Goal: Task Accomplishment & Management: Use online tool/utility

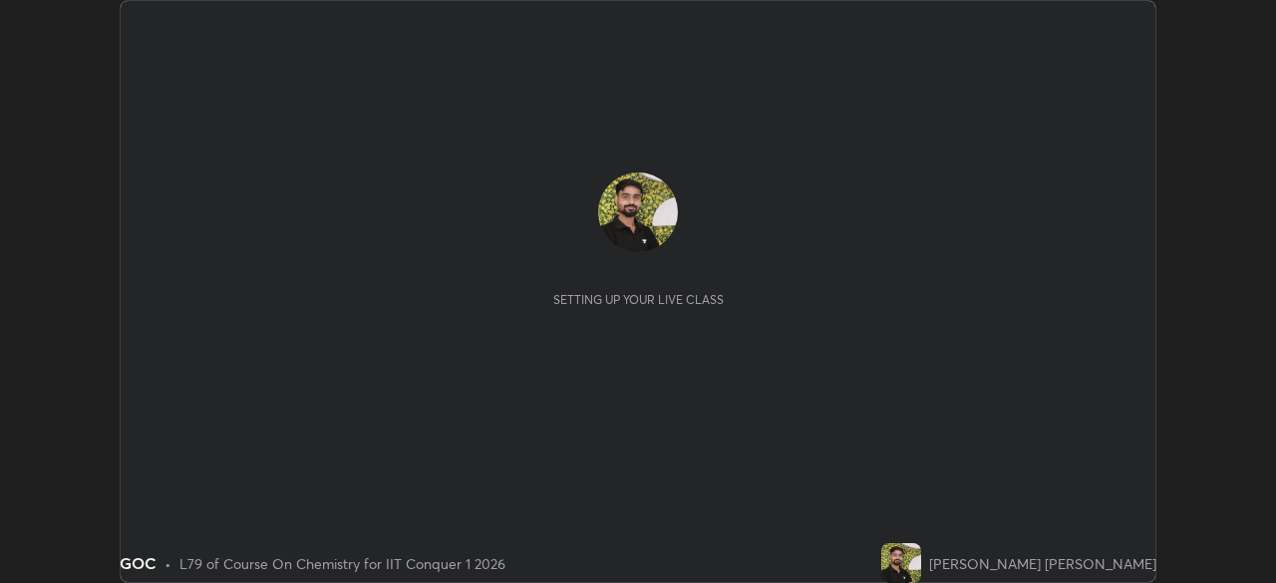
scroll to position [583, 1276]
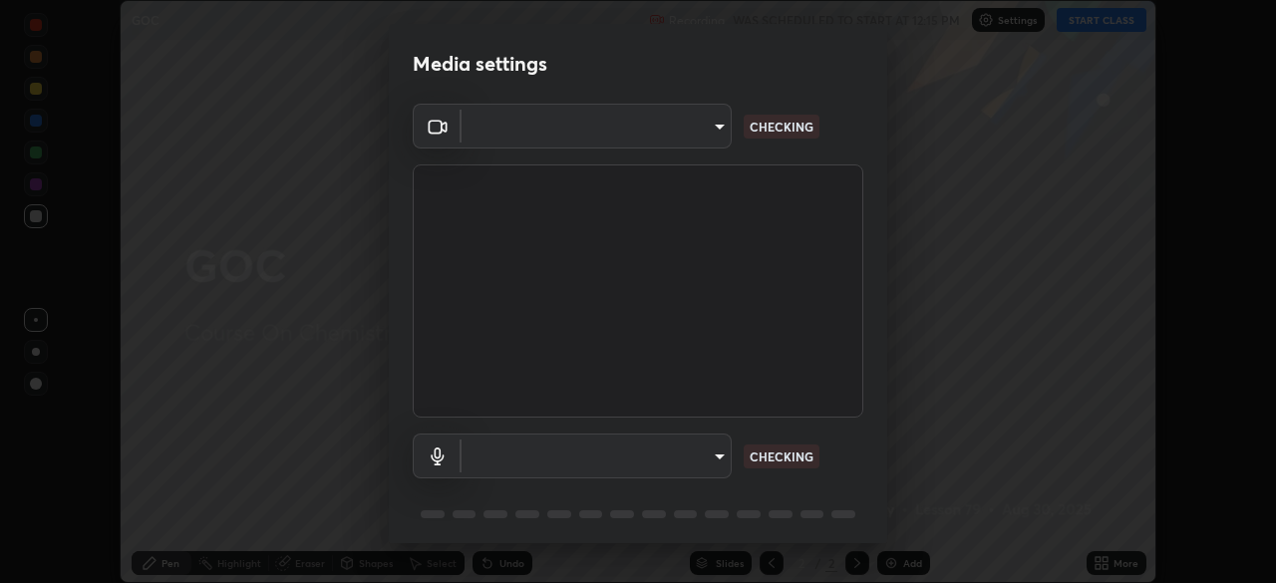
type input "9c5db0e3d6bf80210af106929d999d9f929c5ea5bbb961195660b7f823e2c793"
click at [539, 460] on body "Erase all GOC Recording WAS SCHEDULED TO START AT 12:15 PM Settings START CLASS…" at bounding box center [638, 291] width 1276 height 583
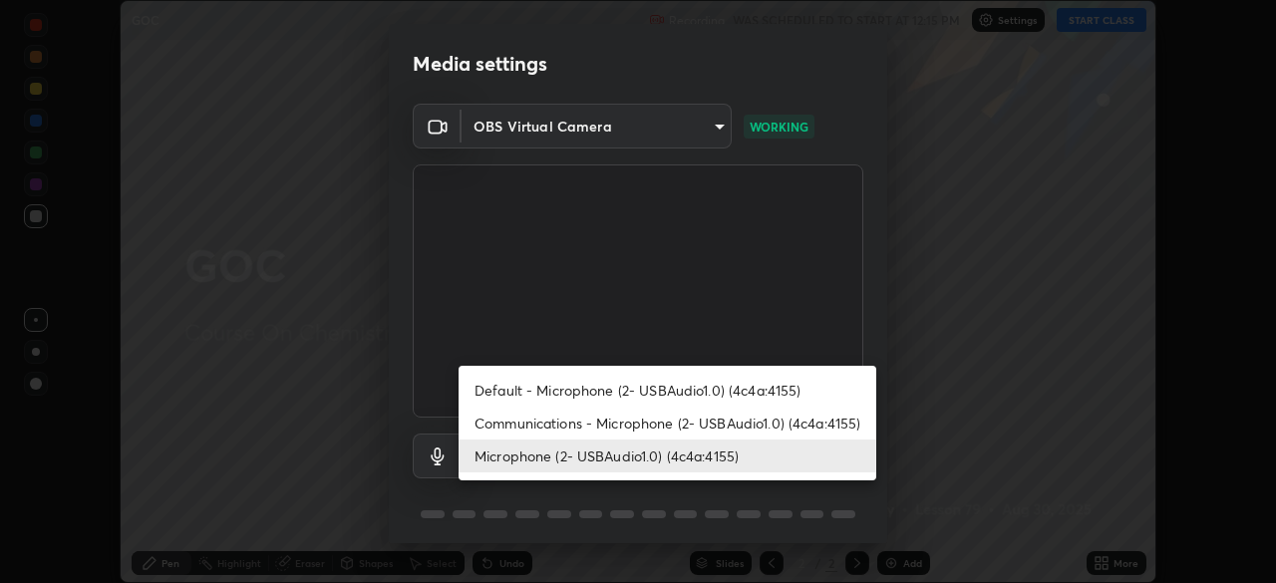
click at [578, 424] on li "Communications - Microphone (2- USBAudio1.0) (4c4a:4155)" at bounding box center [668, 423] width 418 height 33
type input "communications"
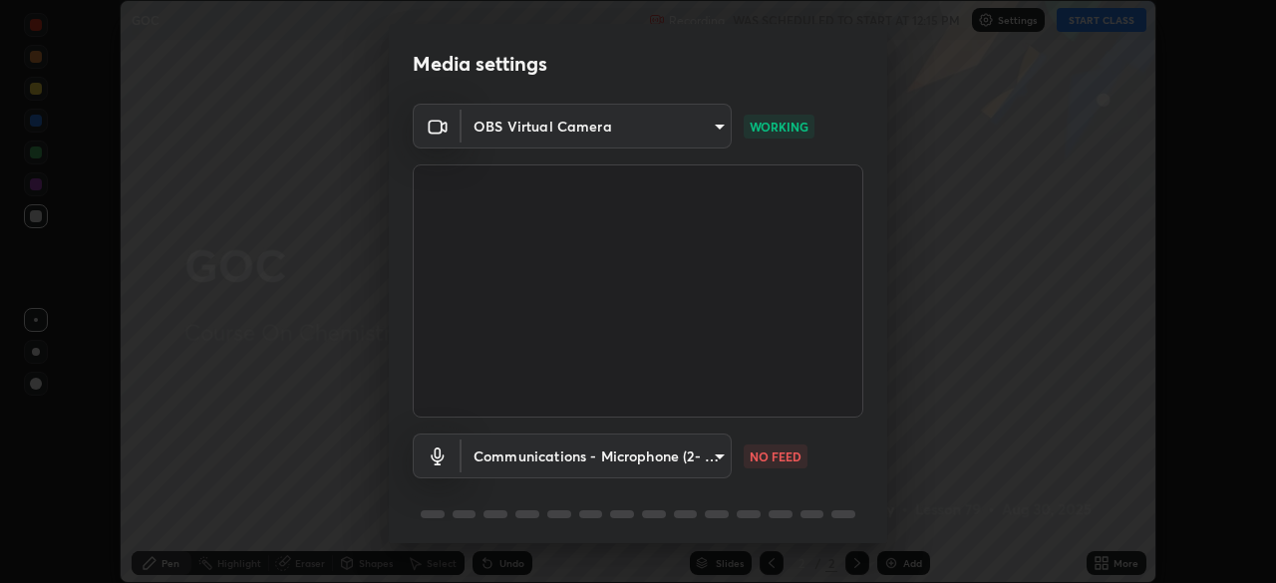
click at [792, 380] on video at bounding box center [638, 290] width 451 height 253
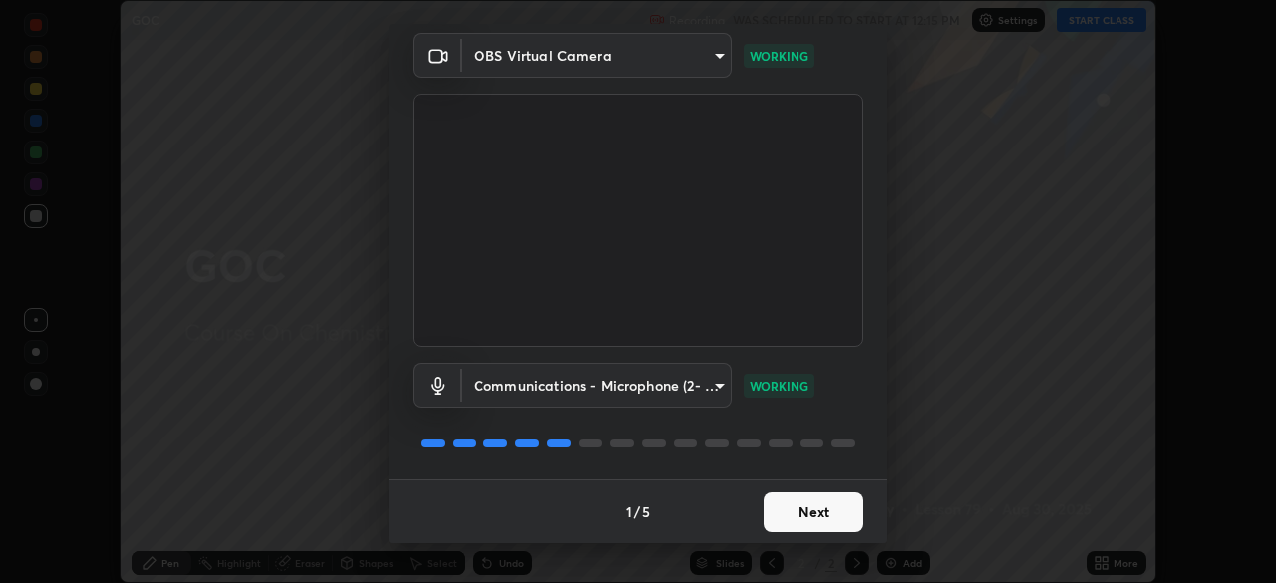
click at [800, 516] on button "Next" at bounding box center [814, 512] width 100 height 40
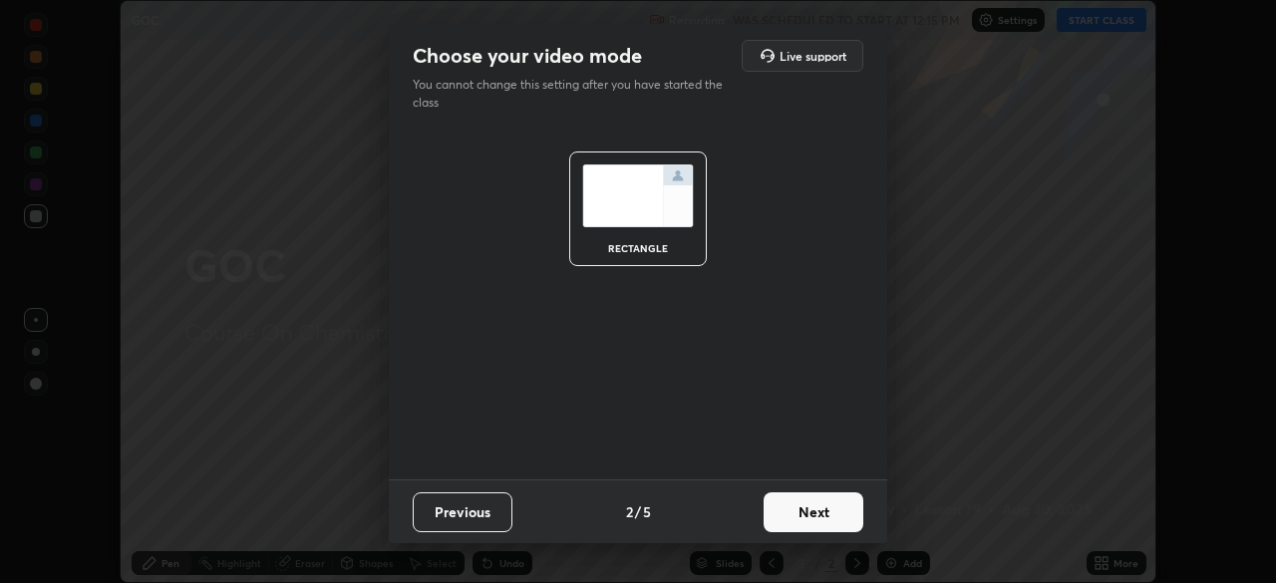
click at [806, 519] on button "Next" at bounding box center [814, 512] width 100 height 40
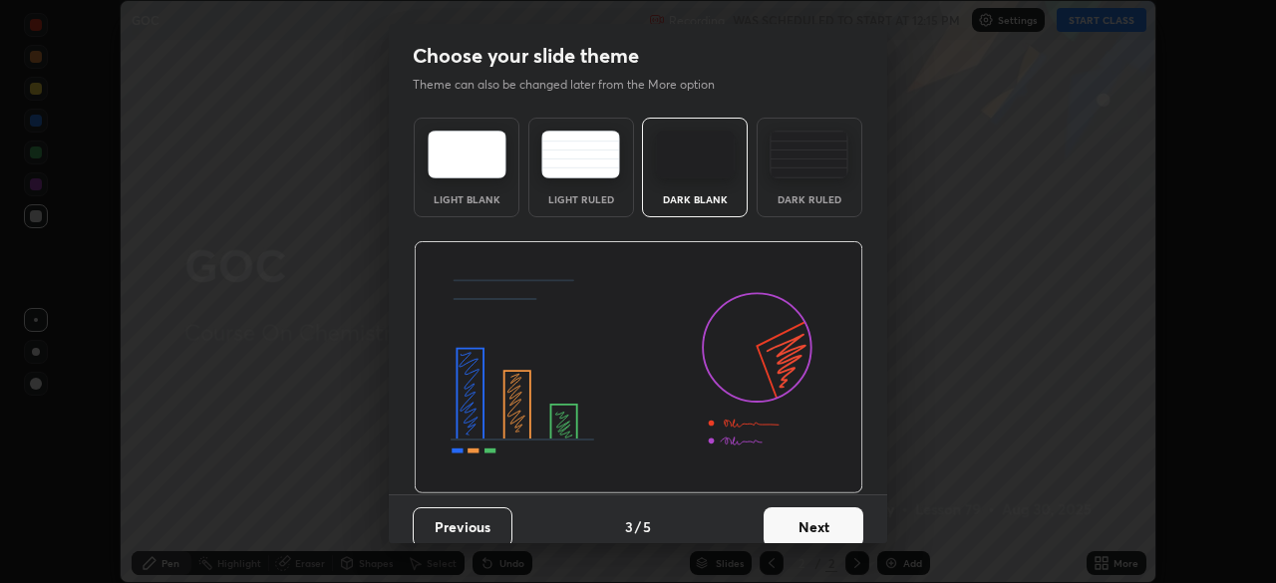
click at [802, 535] on button "Next" at bounding box center [814, 527] width 100 height 40
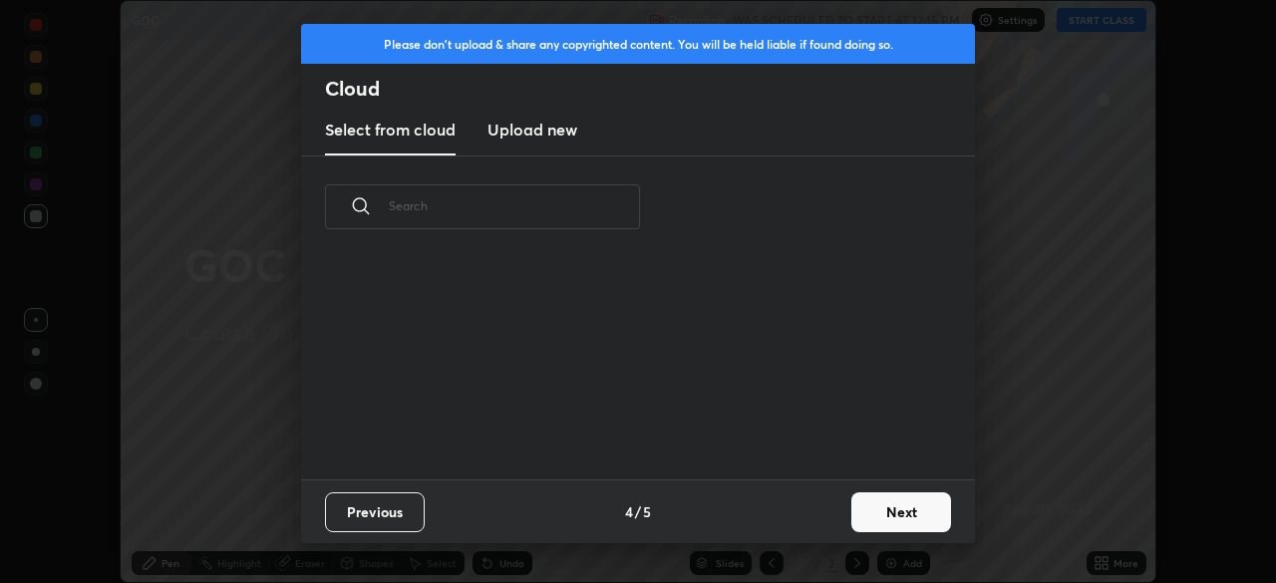
scroll to position [126, 640]
click at [895, 516] on button "Next" at bounding box center [901, 512] width 100 height 40
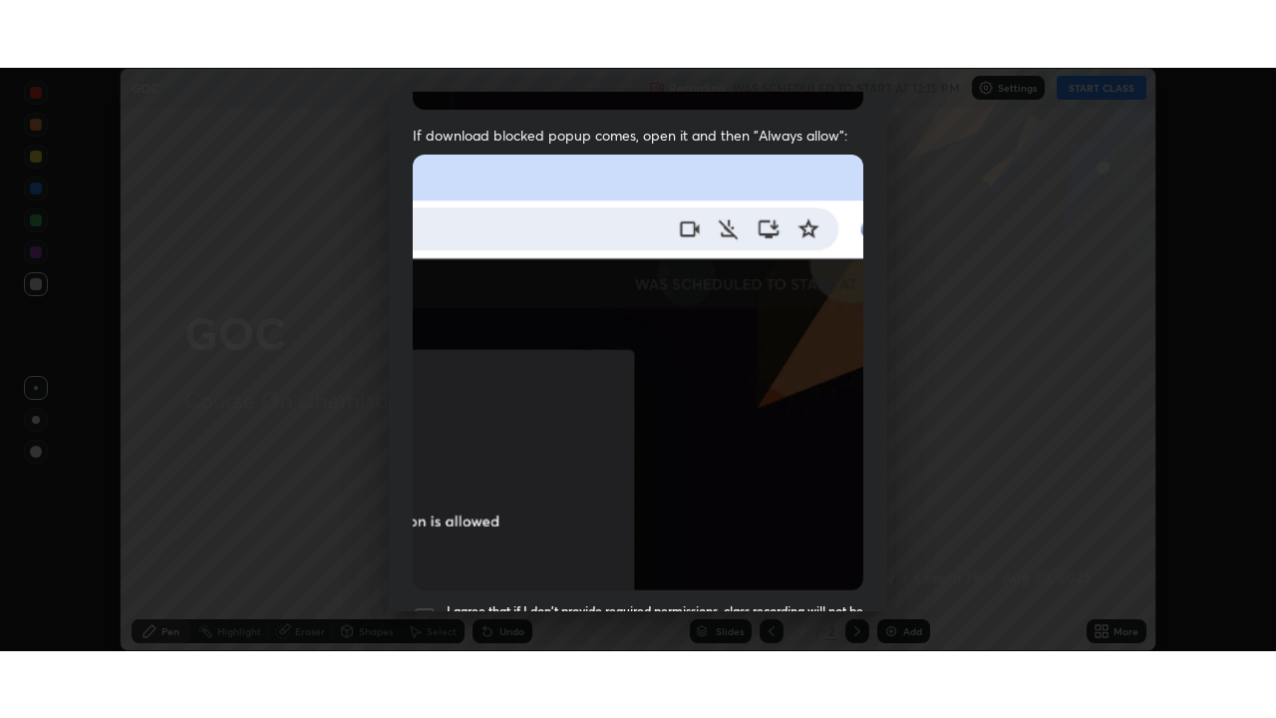
scroll to position [478, 0]
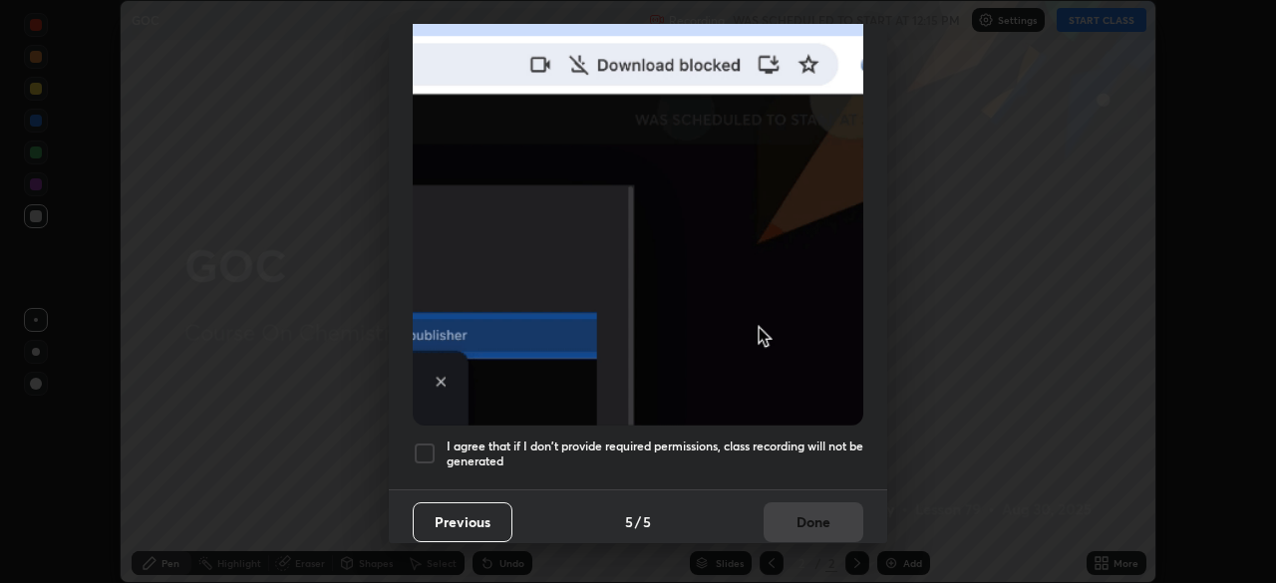
click at [428, 442] on div at bounding box center [425, 454] width 24 height 24
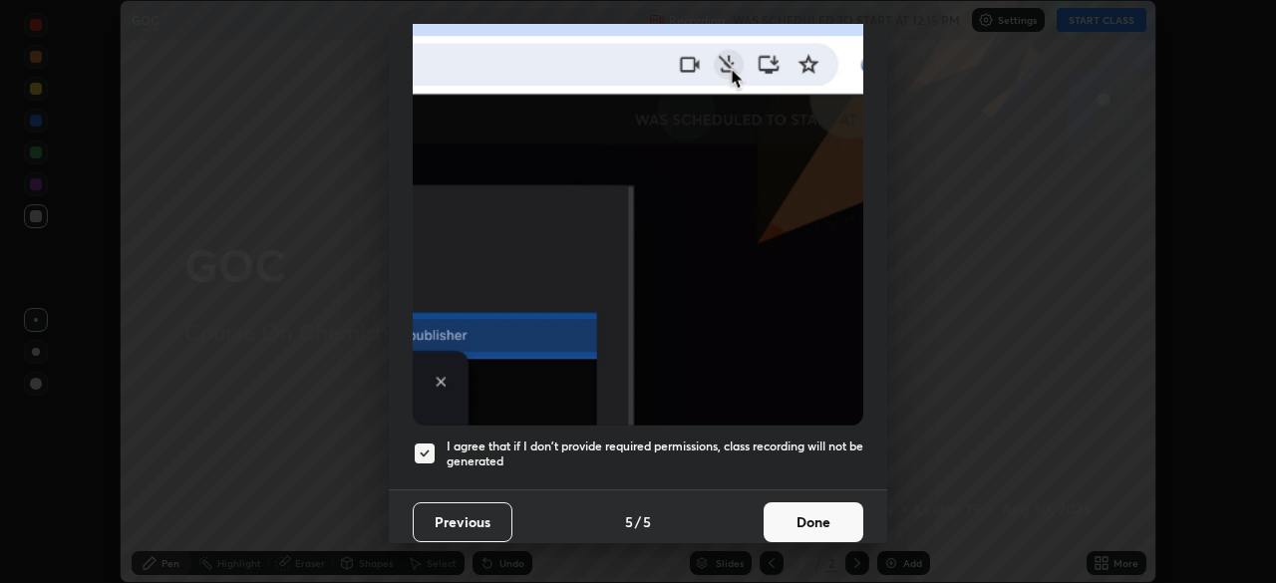
click at [826, 510] on button "Done" at bounding box center [814, 522] width 100 height 40
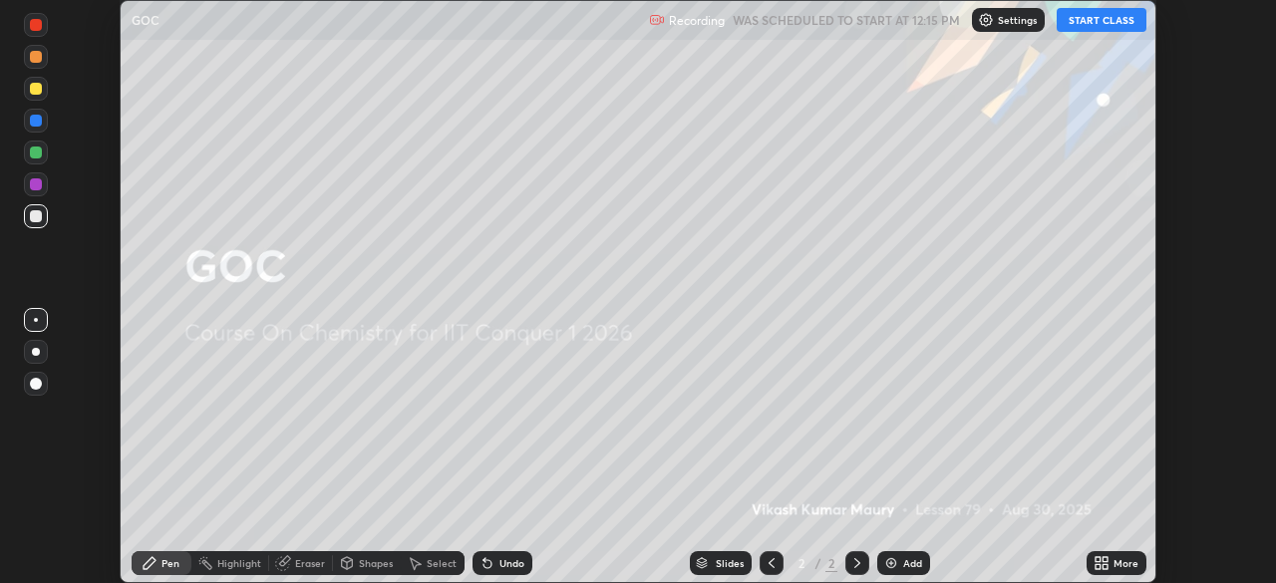
click at [1102, 18] on button "START CLASS" at bounding box center [1102, 20] width 90 height 24
click at [1119, 570] on div "More" at bounding box center [1117, 563] width 60 height 24
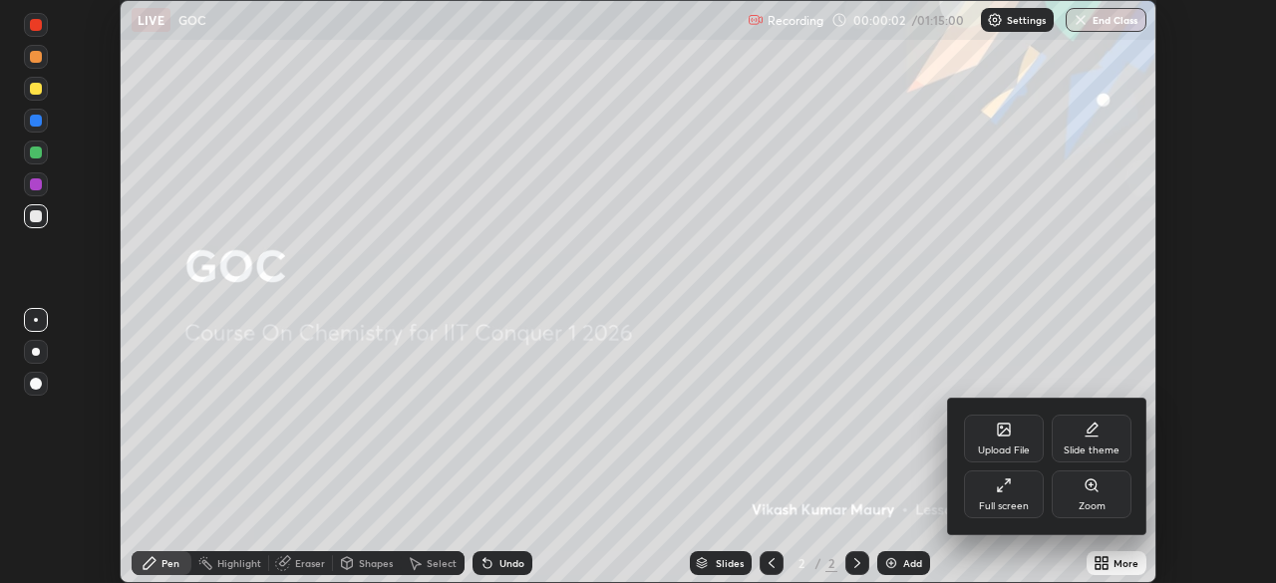
click at [1010, 486] on icon at bounding box center [1004, 486] width 16 height 16
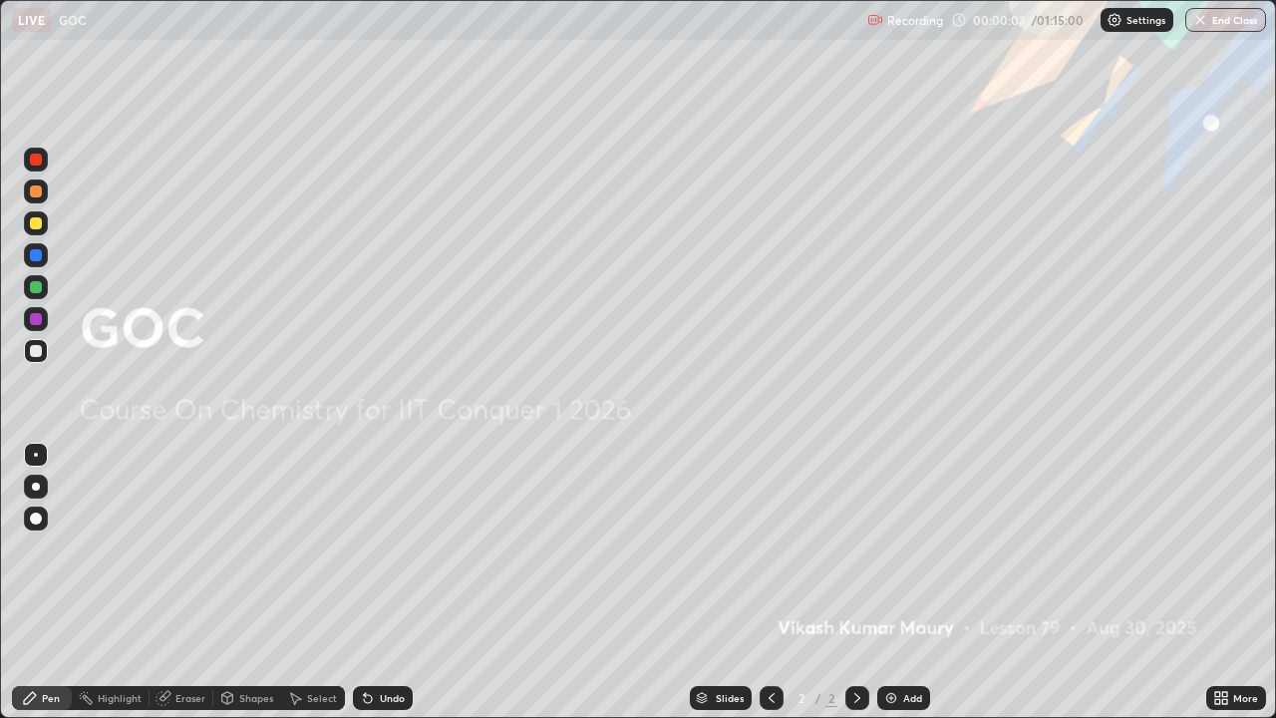
scroll to position [718, 1276]
click at [896, 582] on img at bounding box center [891, 698] width 16 height 16
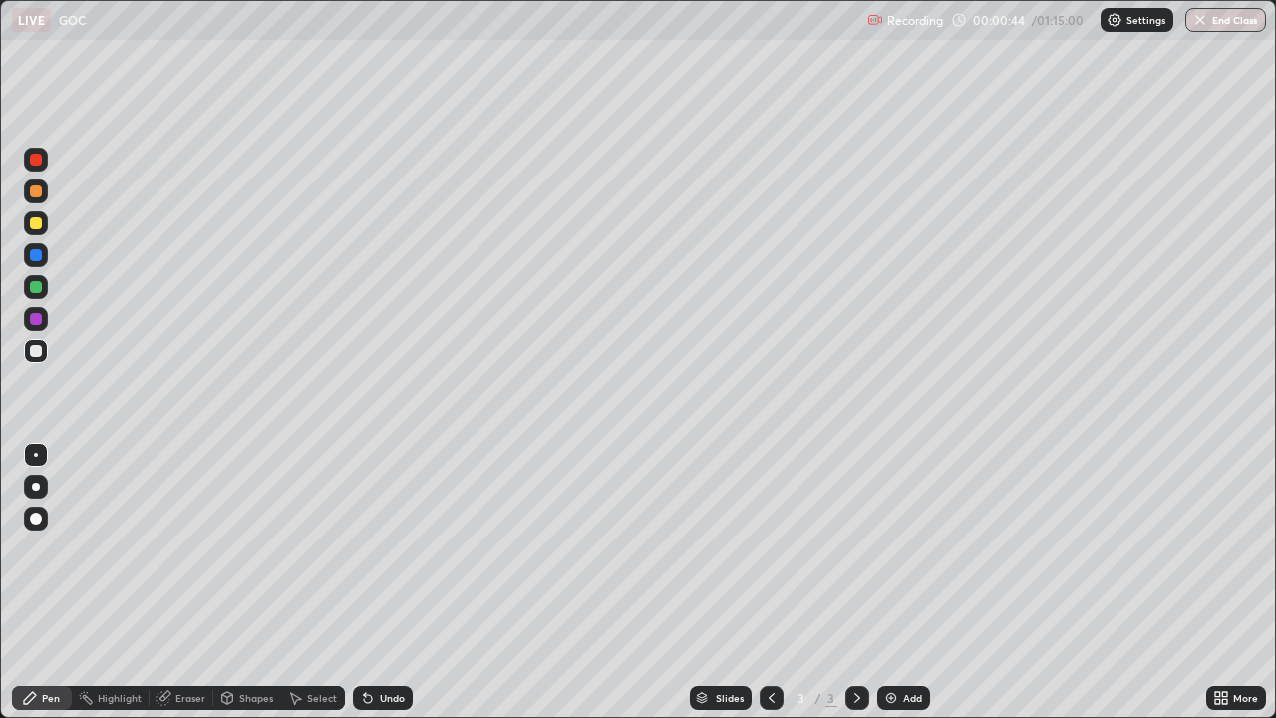
click at [183, 582] on div "Eraser" at bounding box center [190, 698] width 30 height 10
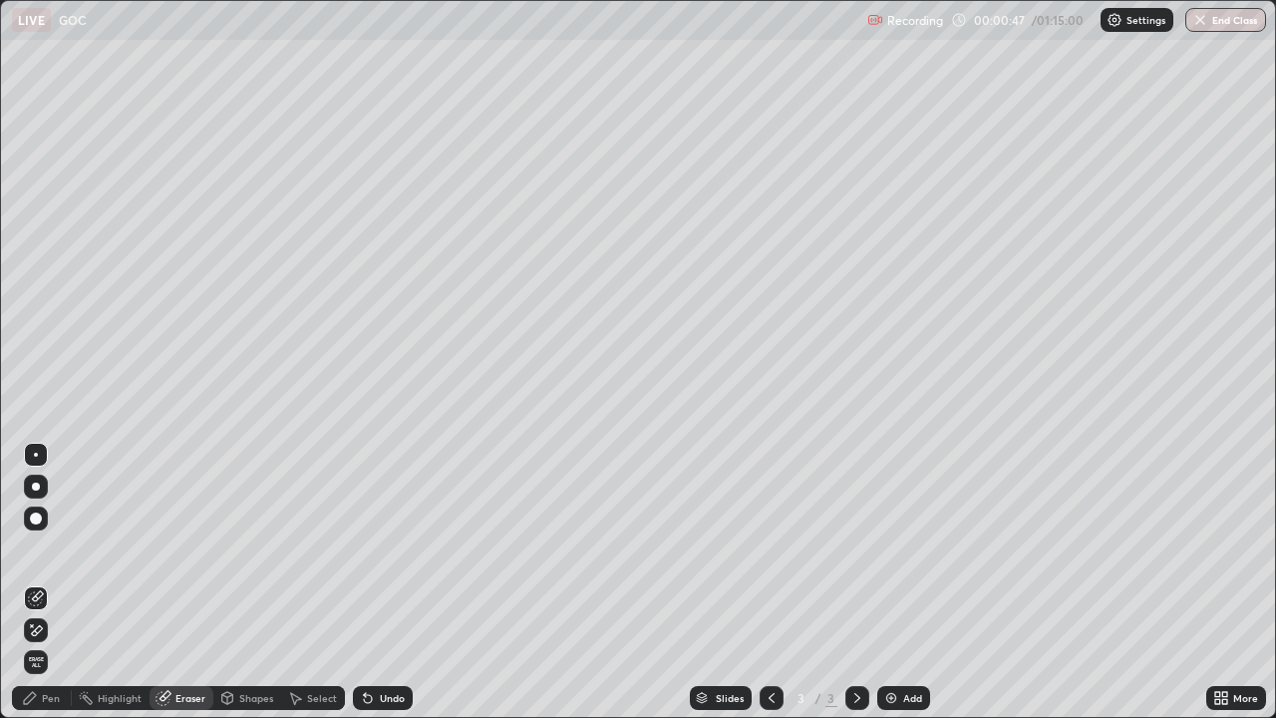
click at [50, 582] on div "Pen" at bounding box center [51, 698] width 18 height 10
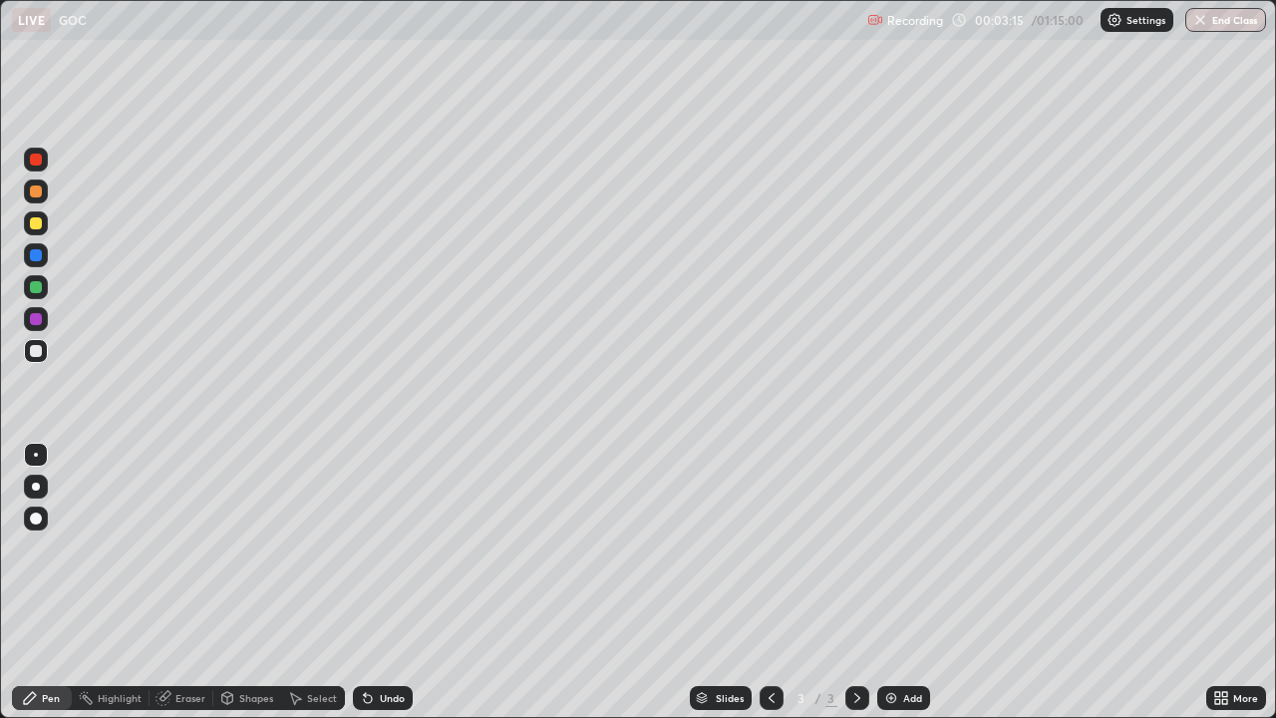
click at [186, 582] on div "Eraser" at bounding box center [190, 698] width 30 height 10
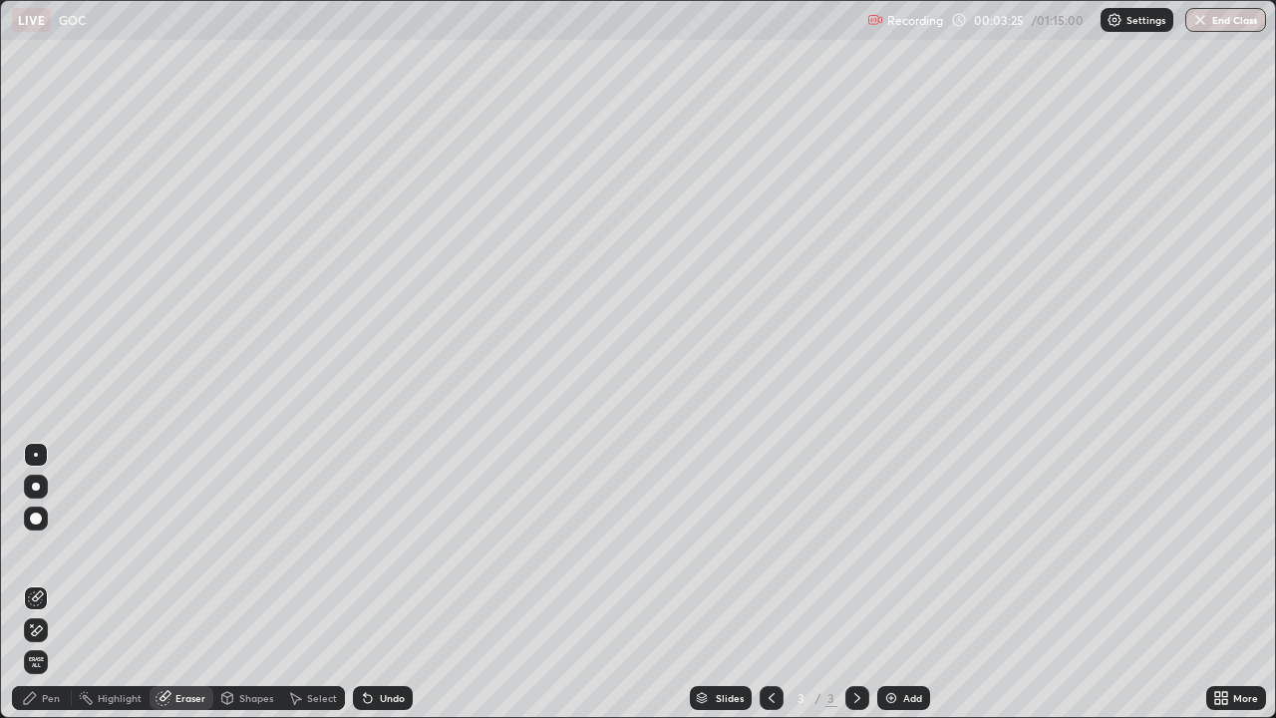
click at [55, 582] on div "Pen" at bounding box center [51, 698] width 18 height 10
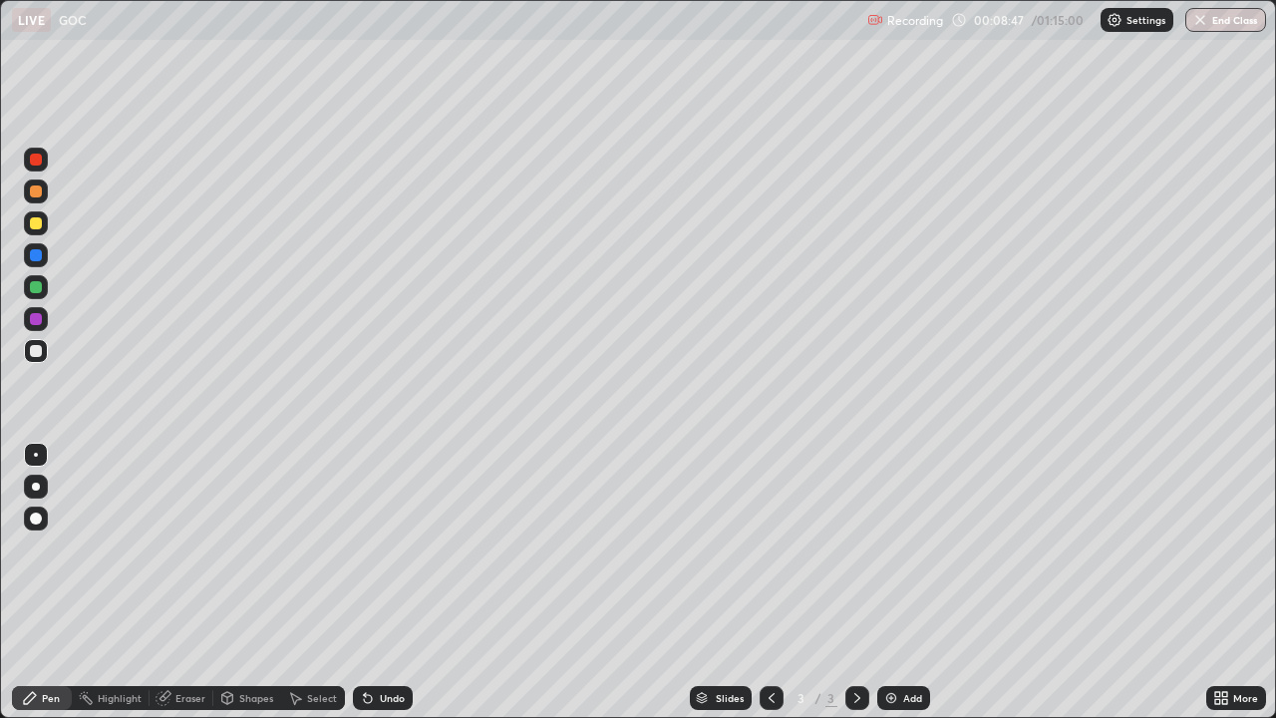
click at [182, 582] on div "Eraser" at bounding box center [182, 698] width 64 height 24
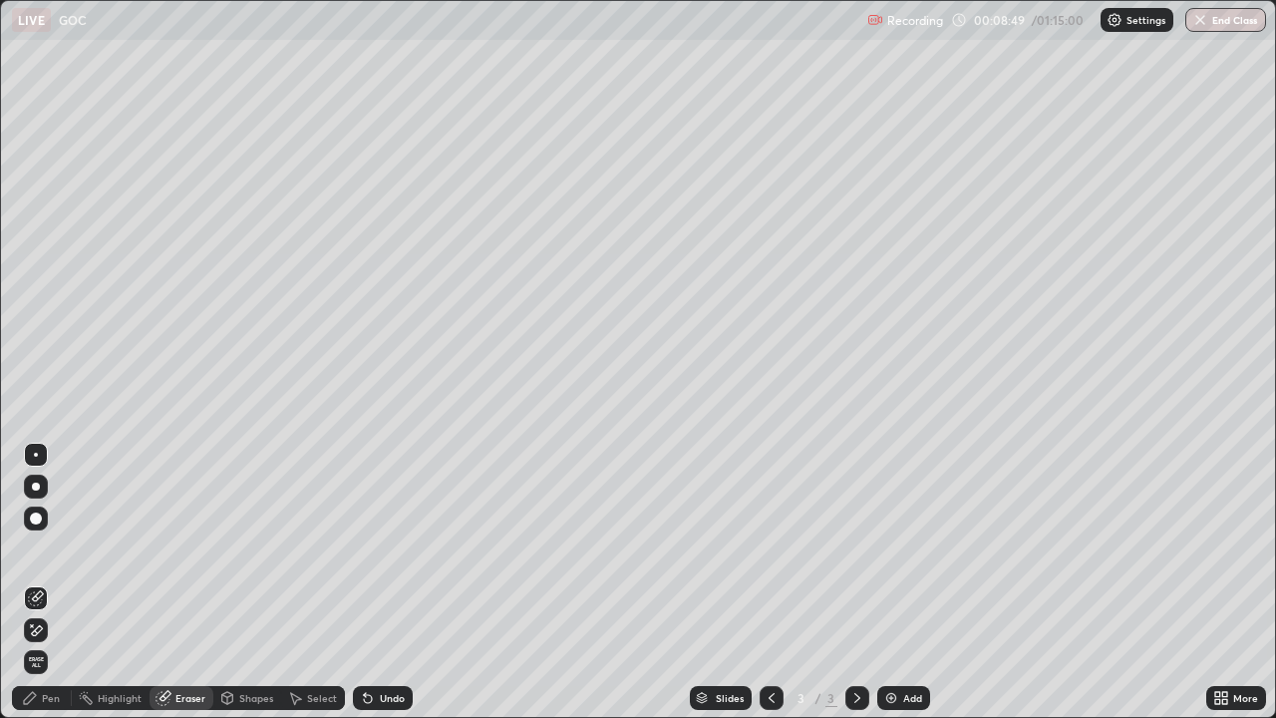
click at [38, 582] on icon at bounding box center [36, 630] width 16 height 17
click at [47, 582] on div "Pen" at bounding box center [51, 698] width 18 height 10
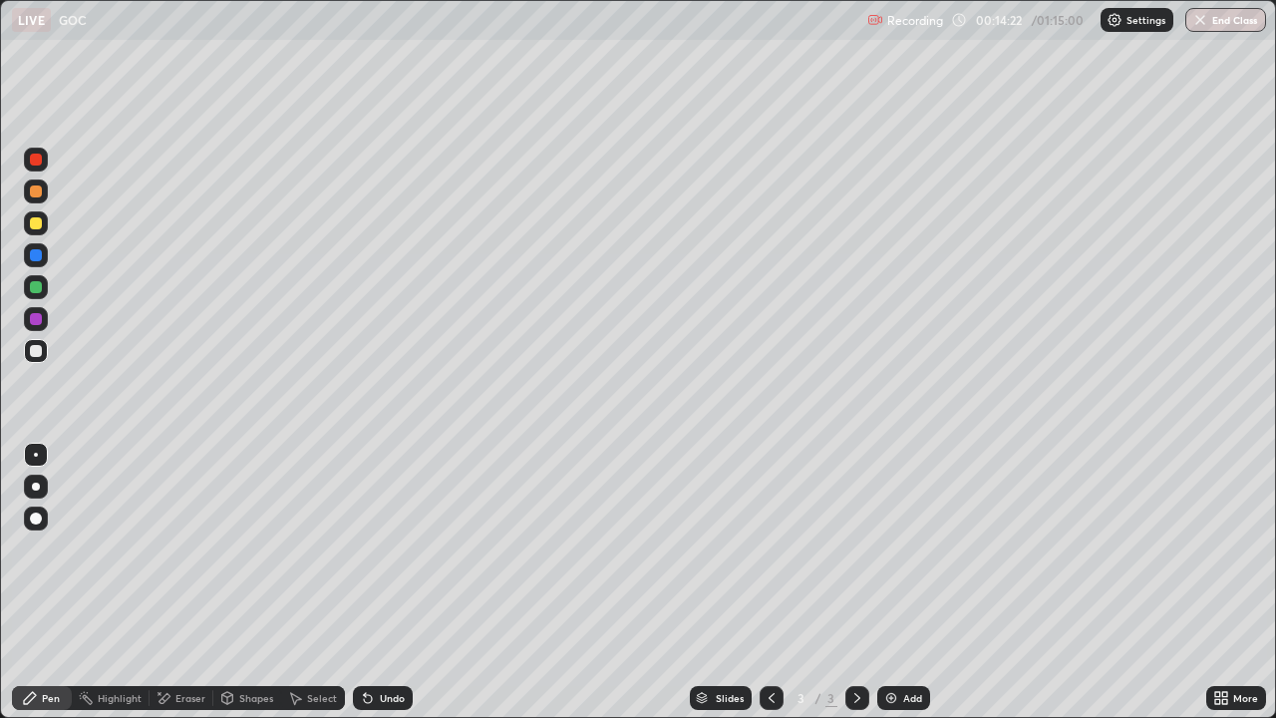
click at [909, 582] on div "Add" at bounding box center [903, 698] width 53 height 24
click at [190, 582] on div "Eraser" at bounding box center [182, 698] width 64 height 24
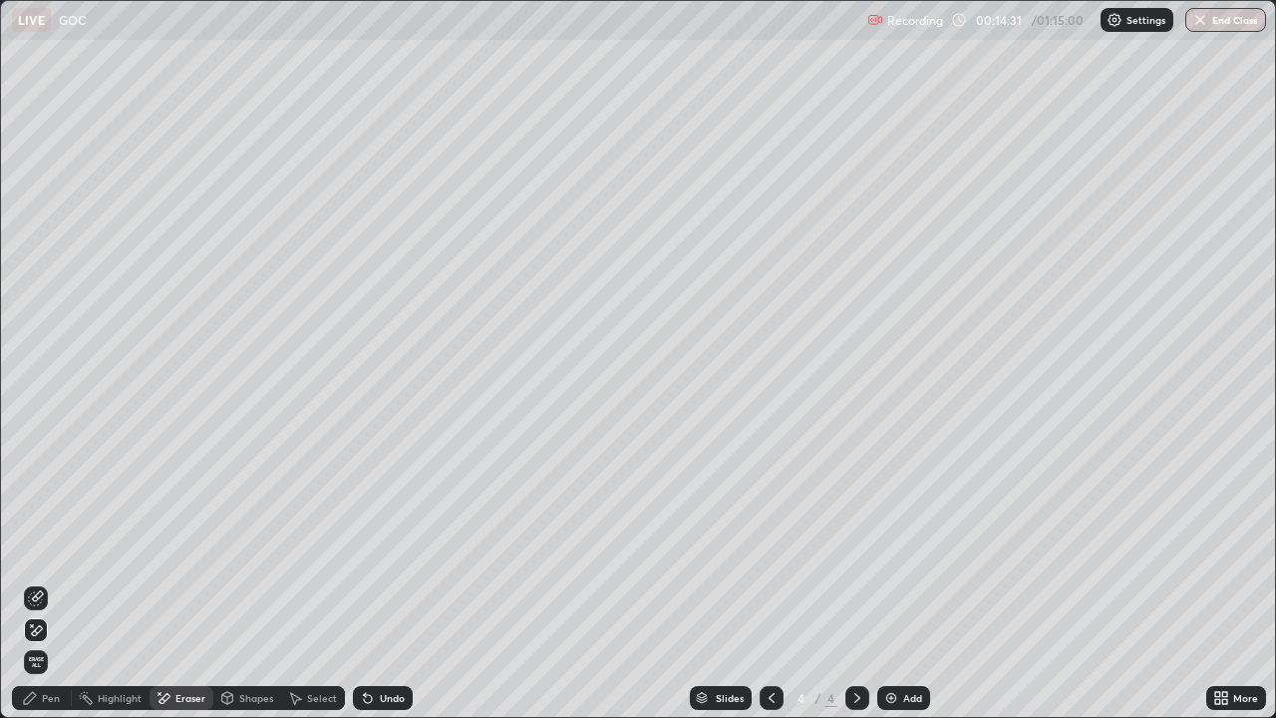
click at [44, 582] on div "Pen" at bounding box center [51, 698] width 18 height 10
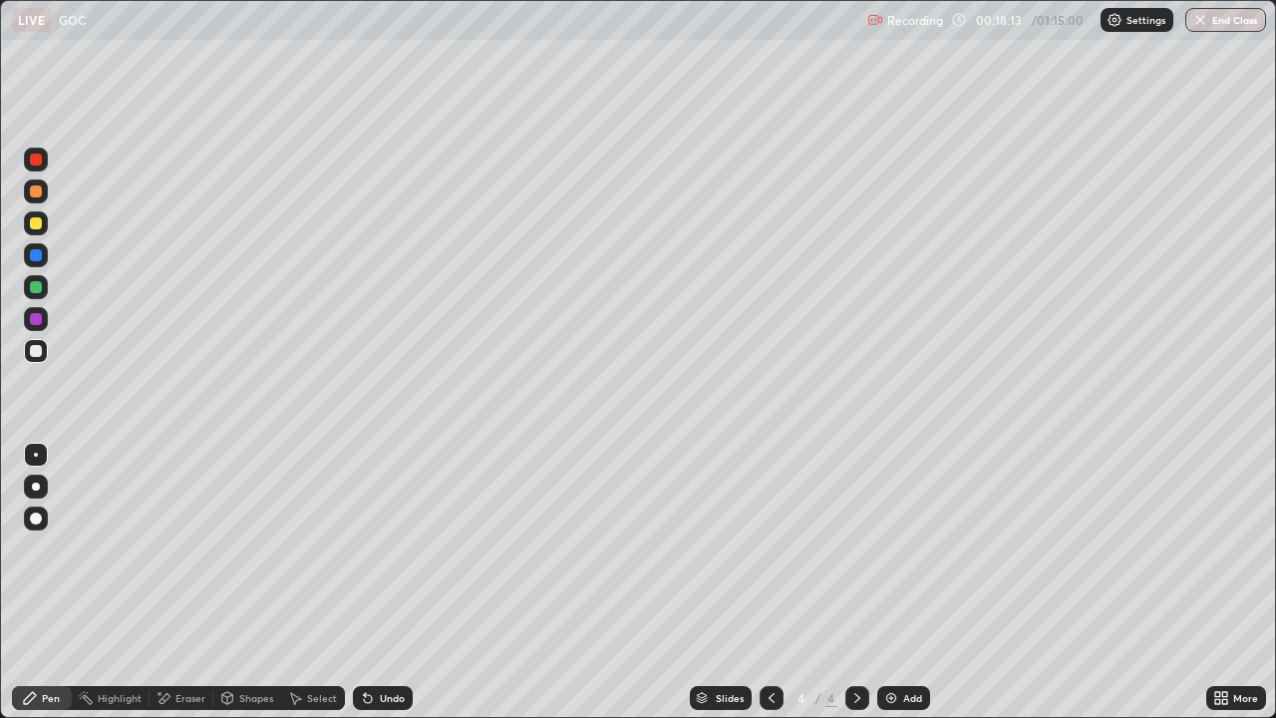
click at [893, 582] on img at bounding box center [891, 698] width 16 height 16
click at [897, 582] on div "Add" at bounding box center [903, 698] width 53 height 24
click at [903, 582] on div "Add" at bounding box center [912, 698] width 19 height 10
click at [911, 582] on div "Add" at bounding box center [903, 698] width 53 height 24
click at [183, 582] on div "Eraser" at bounding box center [190, 698] width 30 height 10
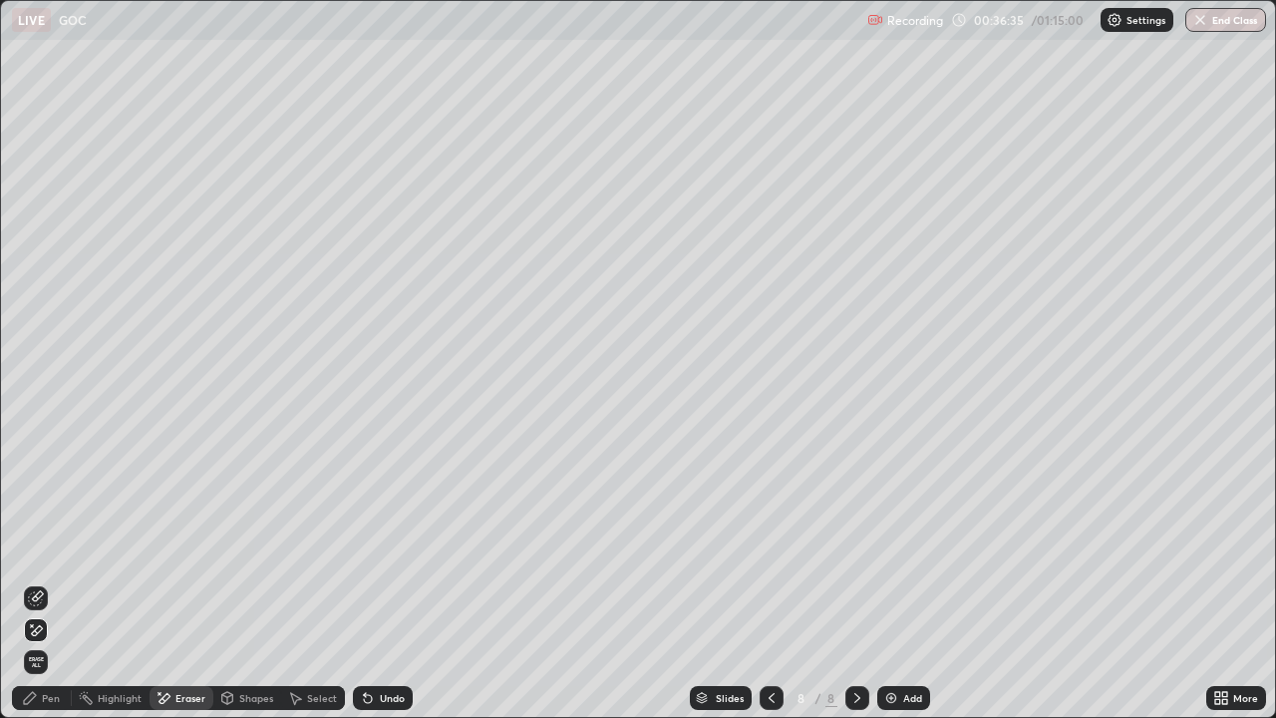
click at [41, 582] on div "Pen" at bounding box center [42, 698] width 60 height 24
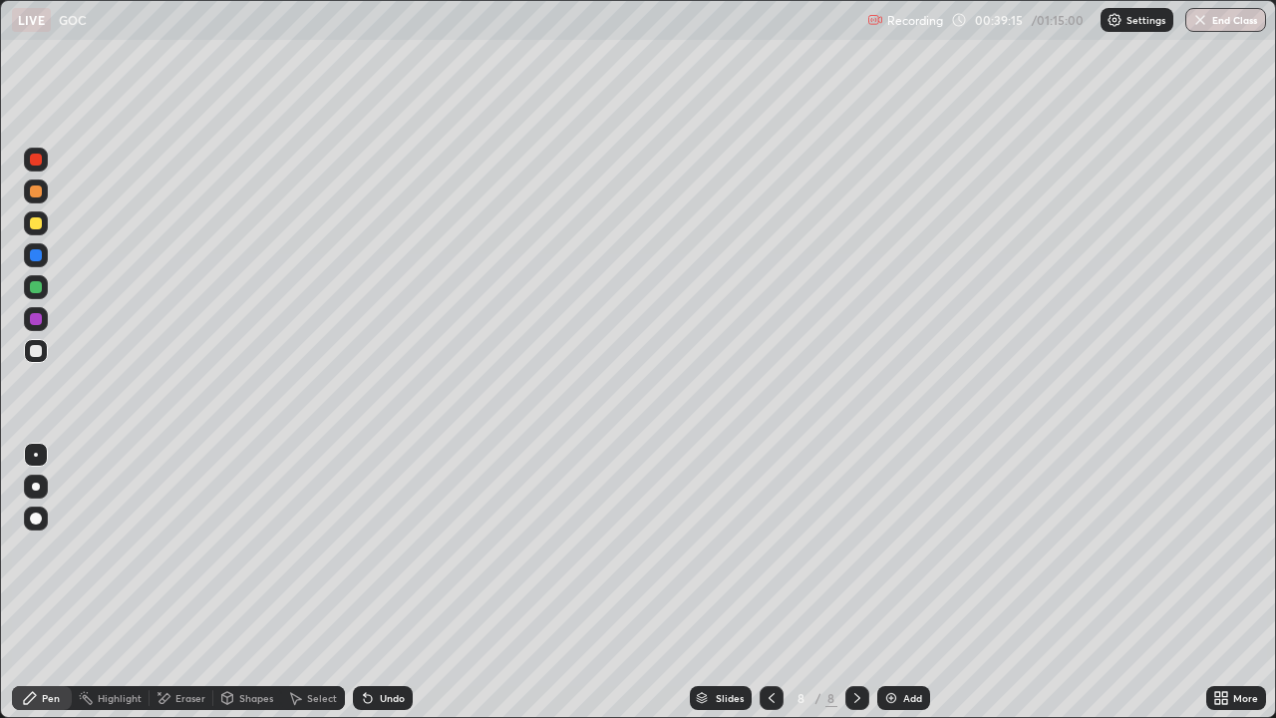
click at [173, 582] on div "Eraser" at bounding box center [182, 698] width 64 height 24
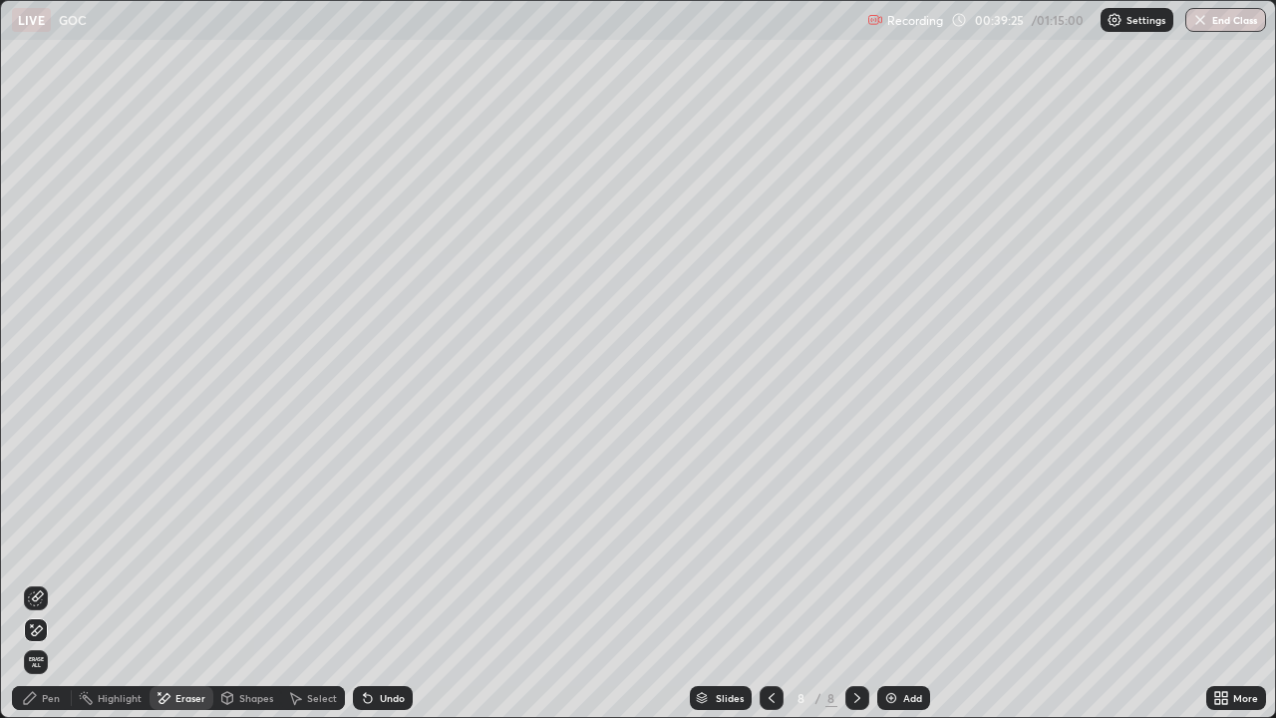
click at [54, 582] on div "Pen" at bounding box center [42, 698] width 60 height 24
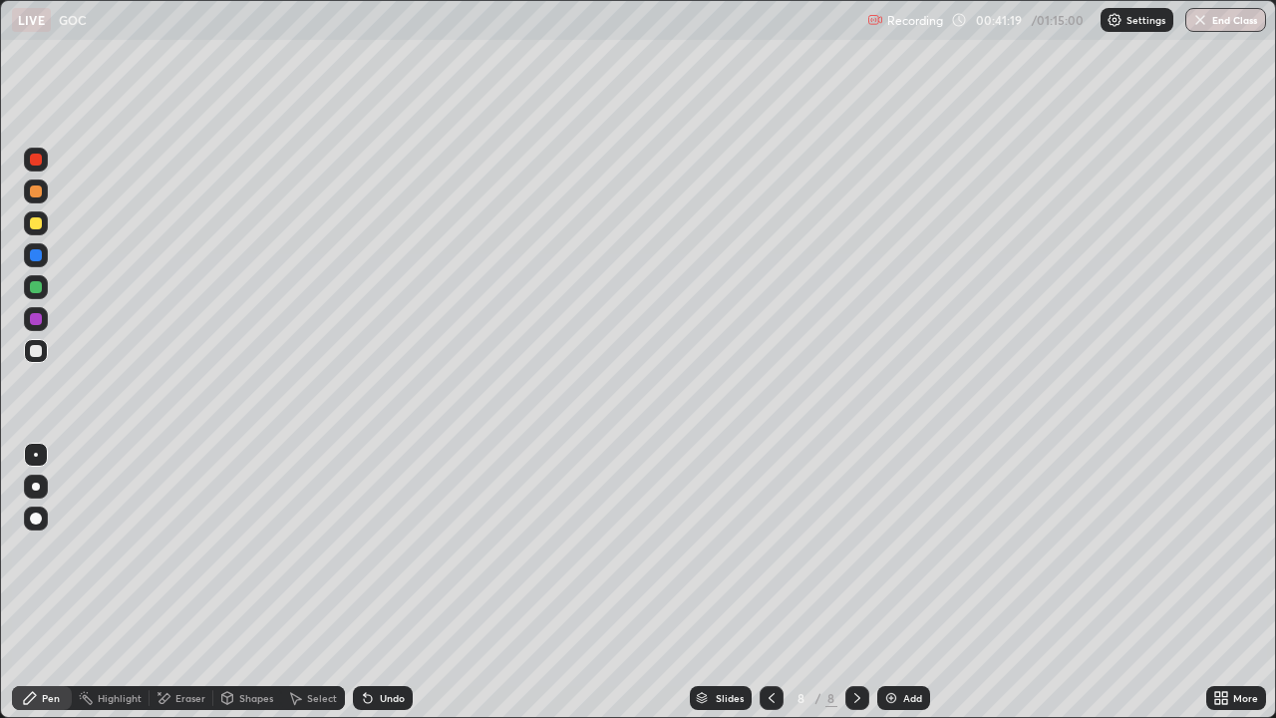
click at [764, 582] on icon at bounding box center [772, 698] width 16 height 16
click at [766, 582] on div at bounding box center [772, 698] width 24 height 40
click at [858, 582] on icon at bounding box center [857, 698] width 16 height 16
click at [859, 582] on div at bounding box center [857, 698] width 24 height 24
click at [905, 582] on div "Add" at bounding box center [903, 698] width 53 height 24
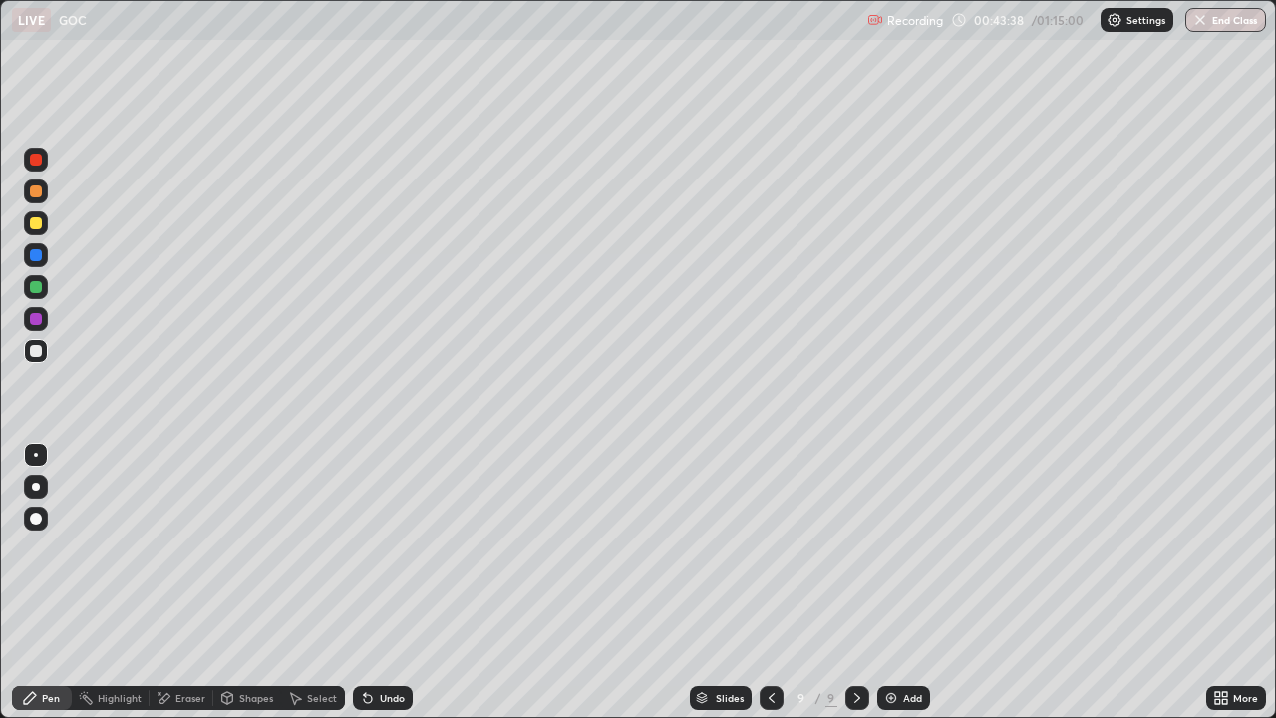
click at [175, 582] on div "Eraser" at bounding box center [190, 698] width 30 height 10
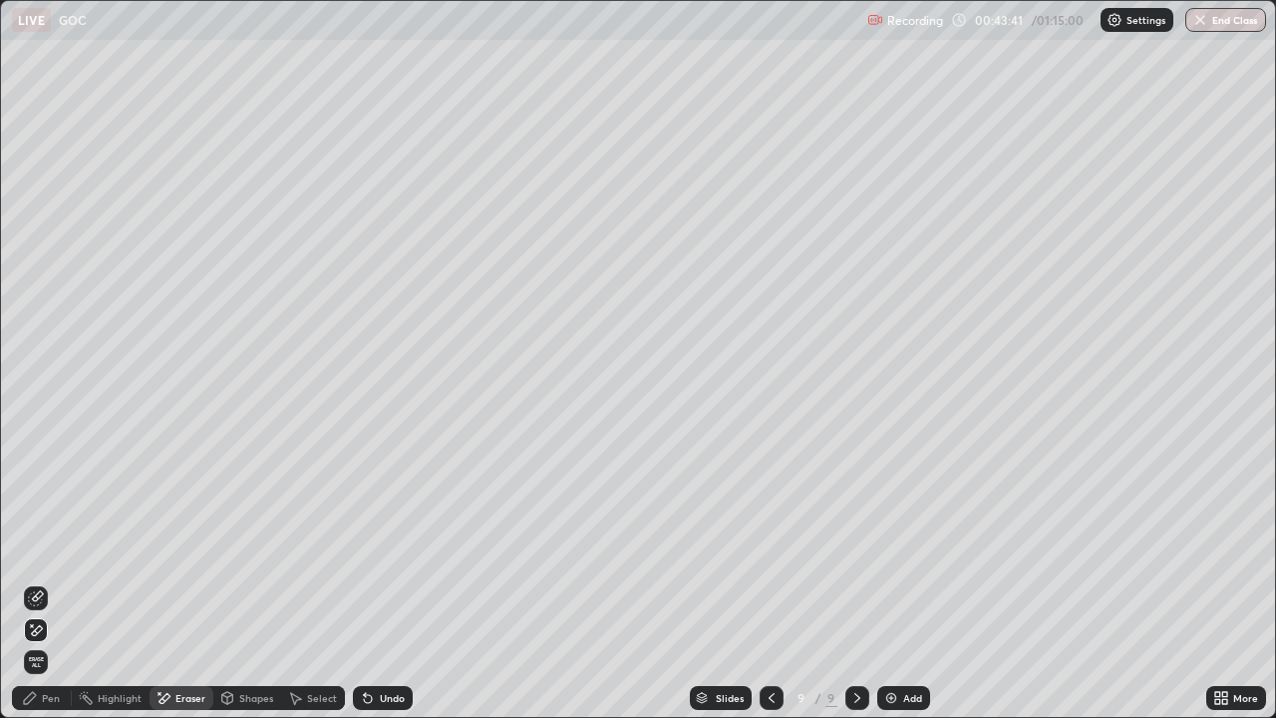
click at [54, 582] on div "Pen" at bounding box center [42, 698] width 60 height 24
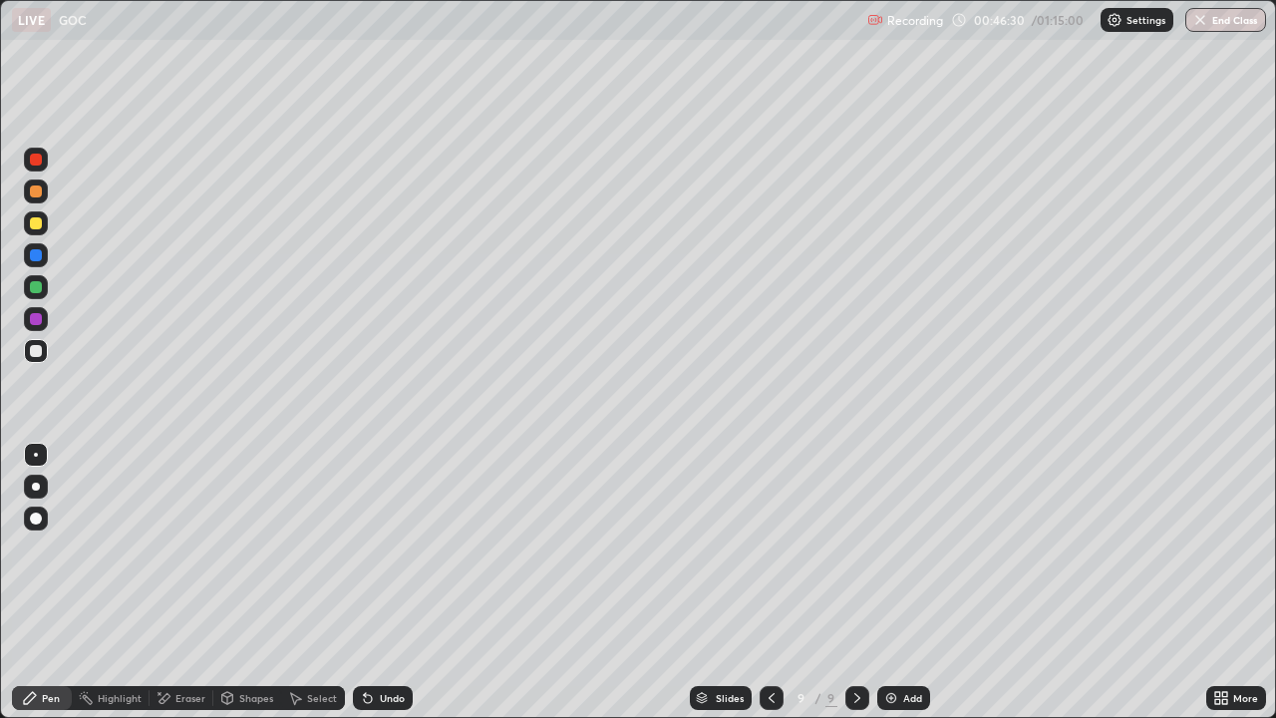
click at [179, 582] on div "Eraser" at bounding box center [190, 698] width 30 height 10
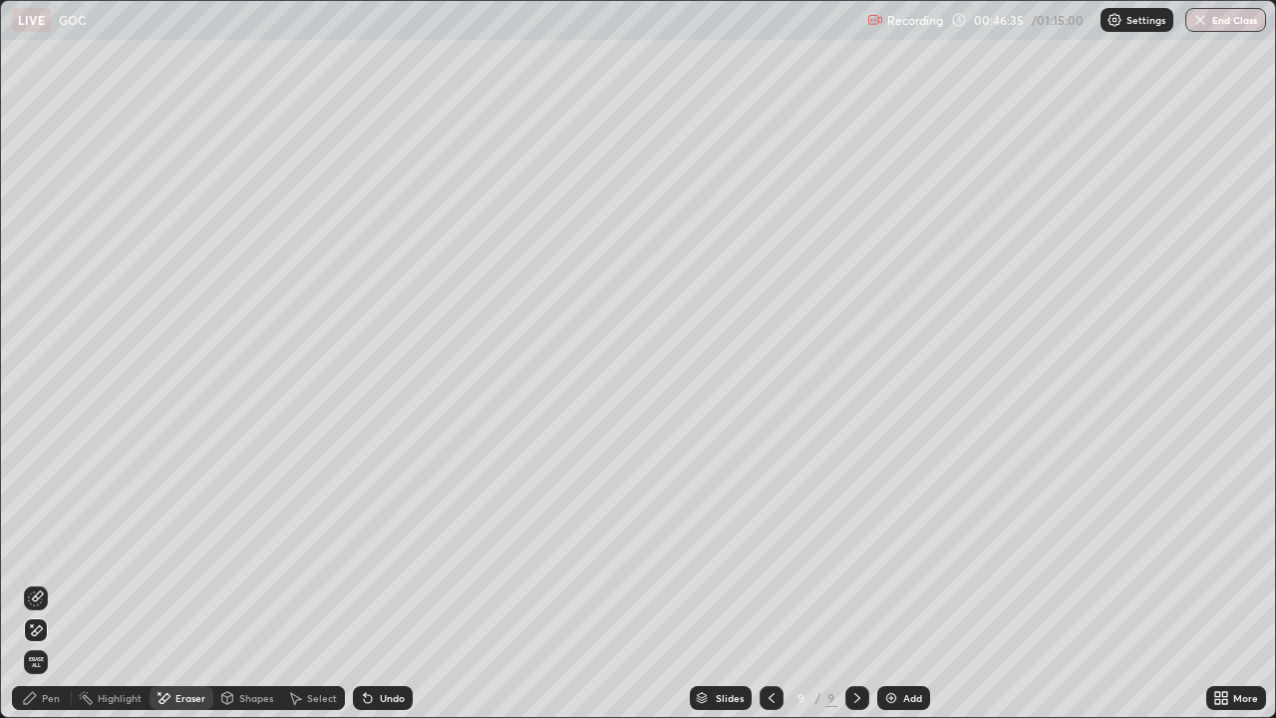
click at [54, 582] on div "Pen" at bounding box center [51, 698] width 18 height 10
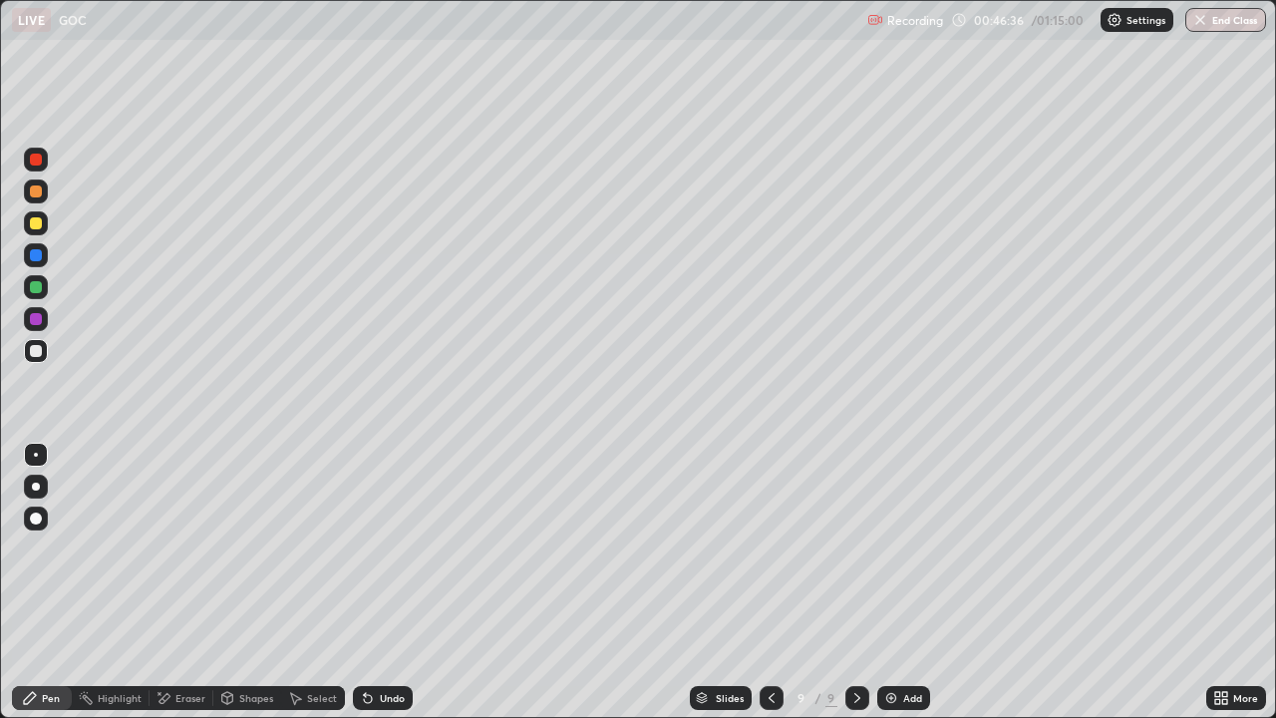
click at [175, 582] on div "Eraser" at bounding box center [190, 698] width 30 height 10
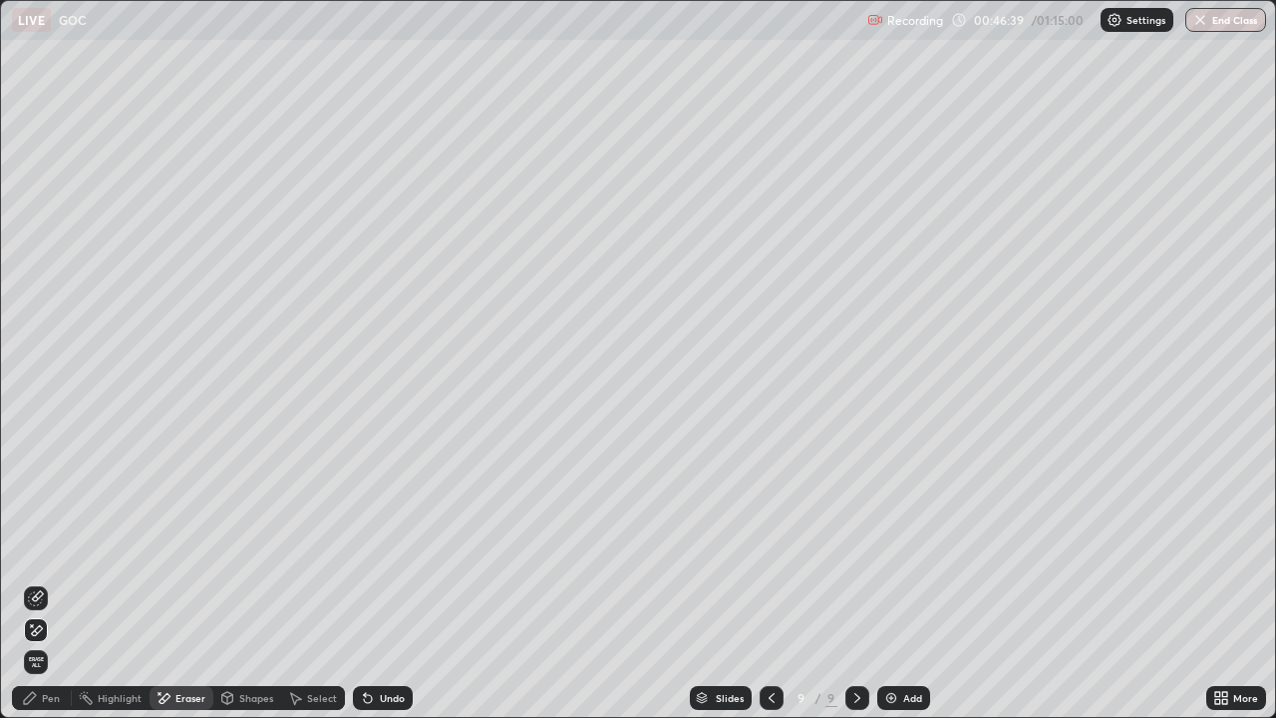
click at [41, 582] on div "Pen" at bounding box center [42, 698] width 60 height 24
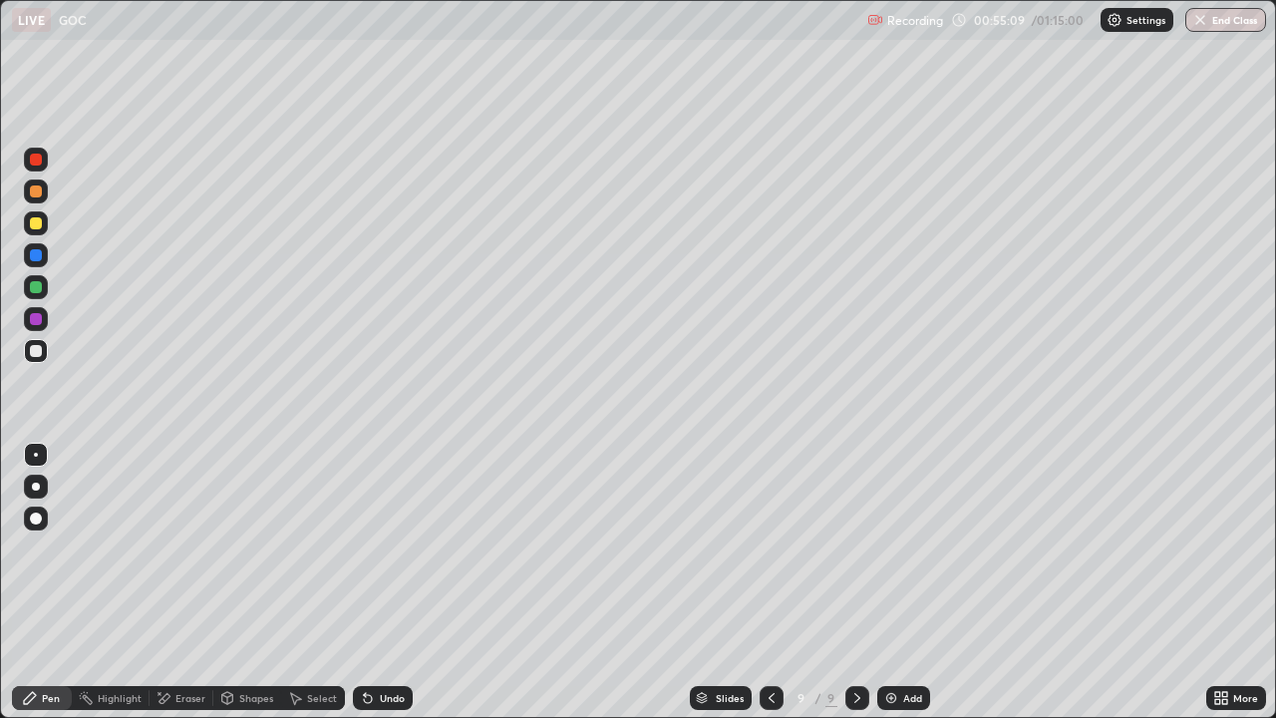
click at [770, 582] on icon at bounding box center [772, 698] width 16 height 16
click at [854, 582] on icon at bounding box center [857, 698] width 16 height 16
click at [857, 582] on div at bounding box center [857, 698] width 24 height 24
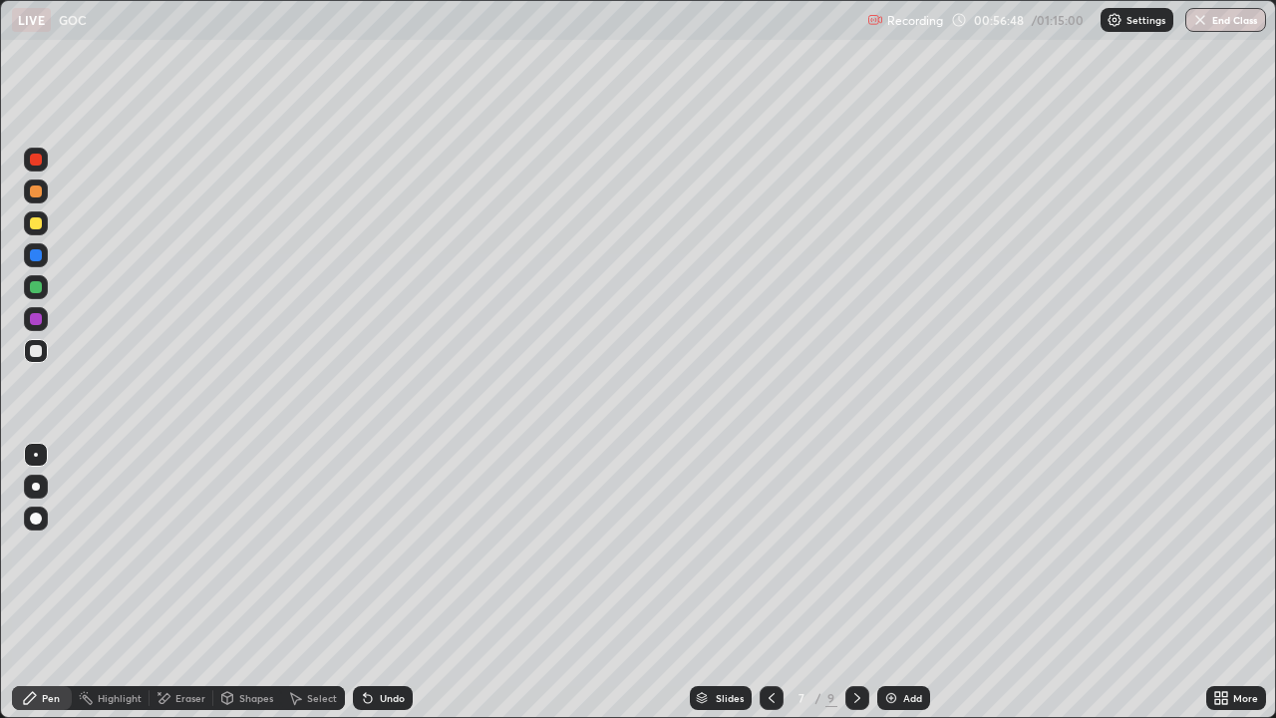
click at [858, 582] on icon at bounding box center [857, 698] width 16 height 16
click at [896, 582] on div "Add" at bounding box center [903, 698] width 53 height 24
click at [906, 582] on div "Add" at bounding box center [912, 698] width 19 height 10
click at [183, 582] on div "Eraser" at bounding box center [190, 698] width 30 height 10
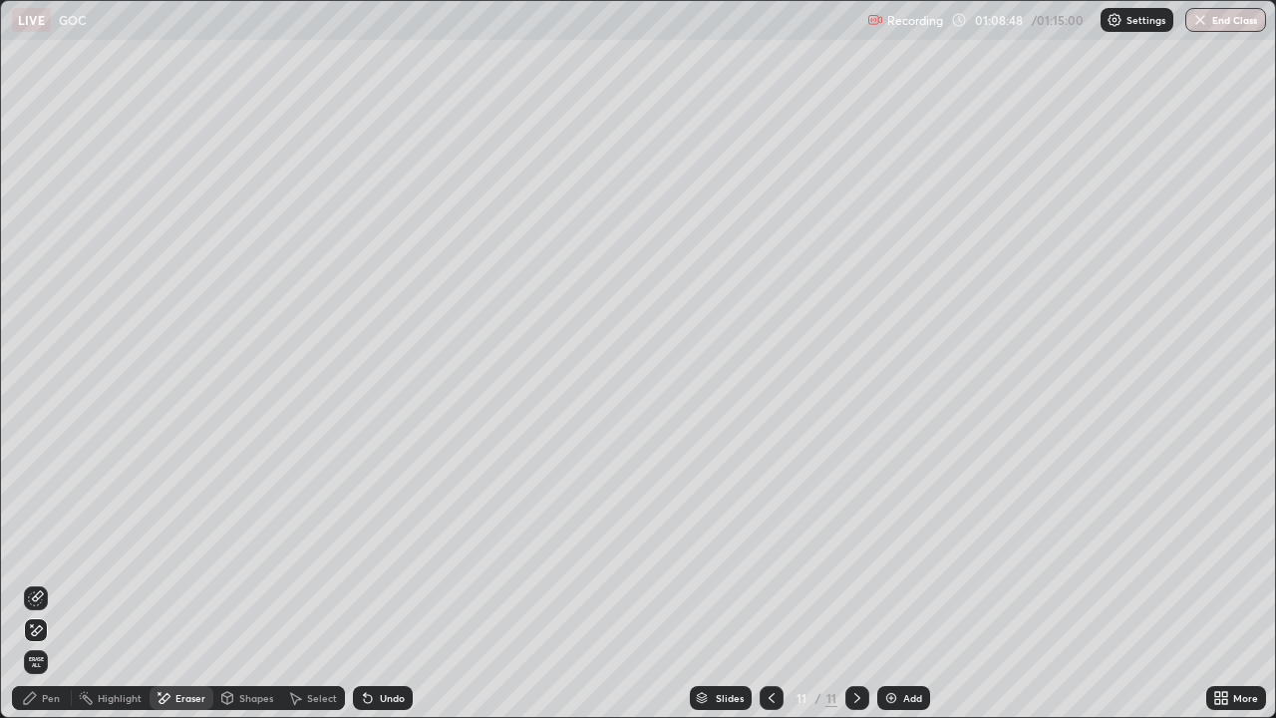
click at [45, 582] on div "Pen" at bounding box center [42, 698] width 60 height 24
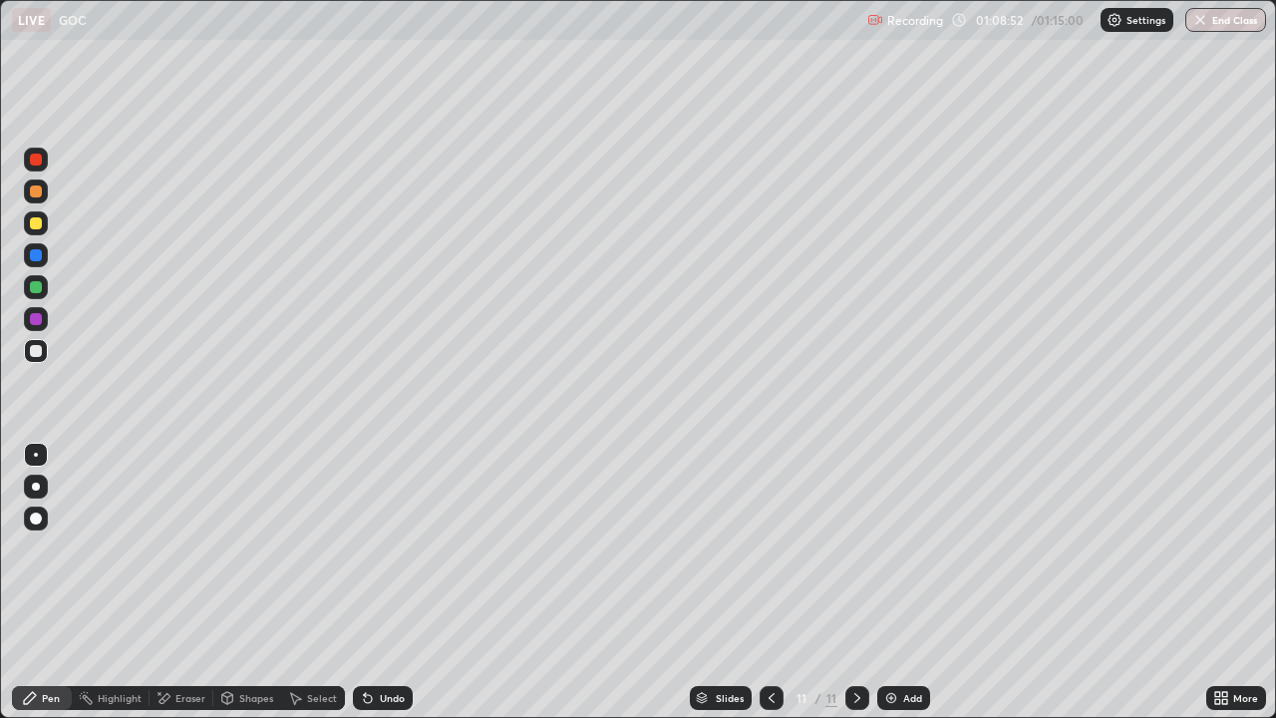
click at [184, 582] on div "Eraser" at bounding box center [190, 698] width 30 height 10
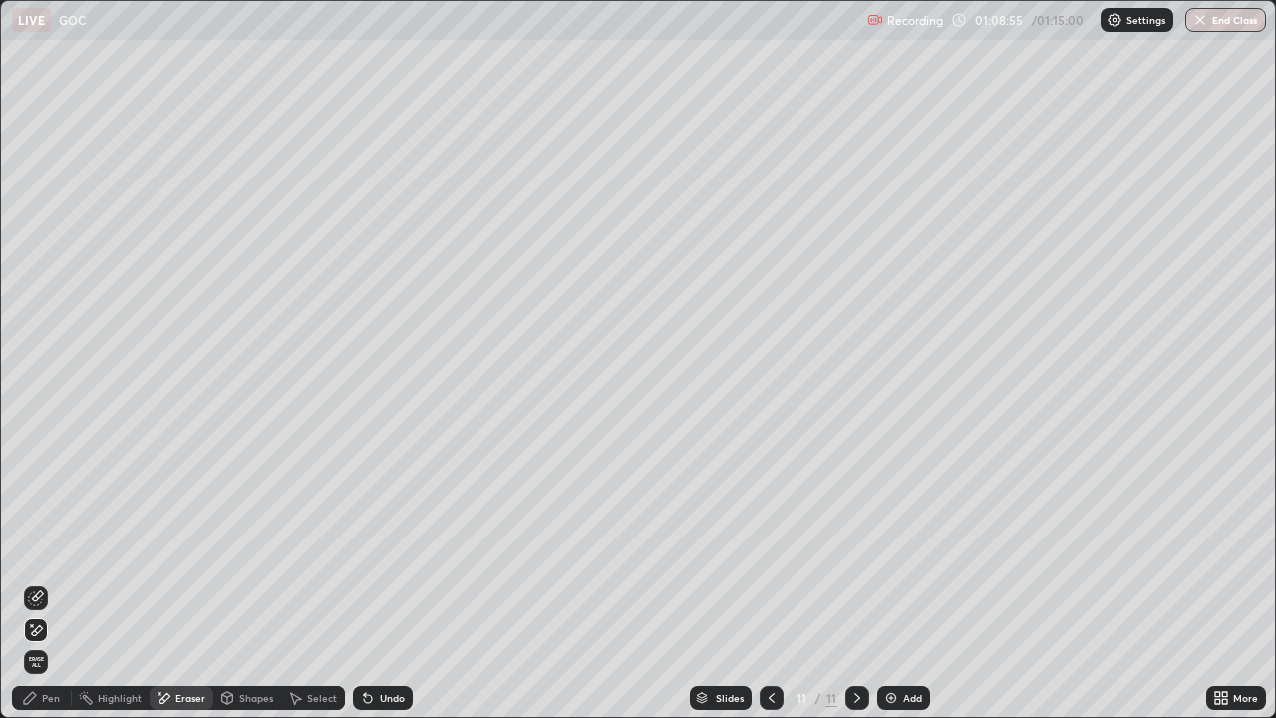
click at [48, 582] on div "Pen" at bounding box center [51, 698] width 18 height 10
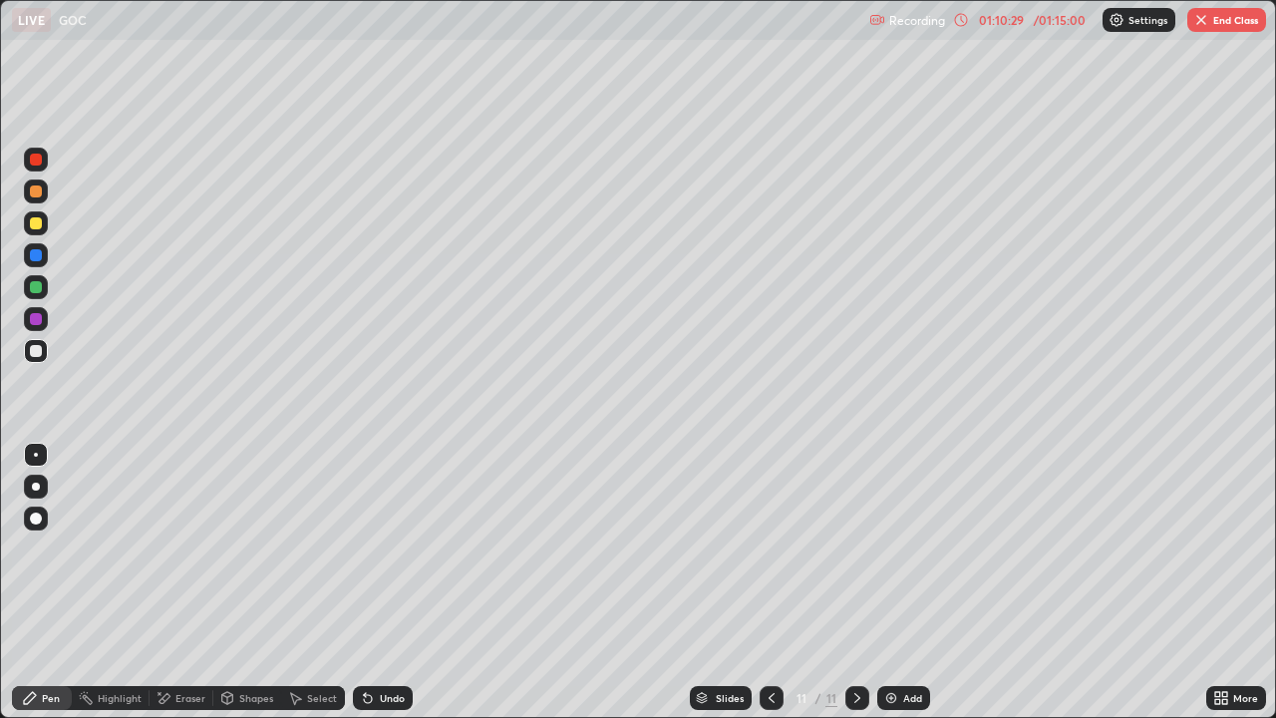
click at [184, 582] on div "Eraser" at bounding box center [190, 698] width 30 height 10
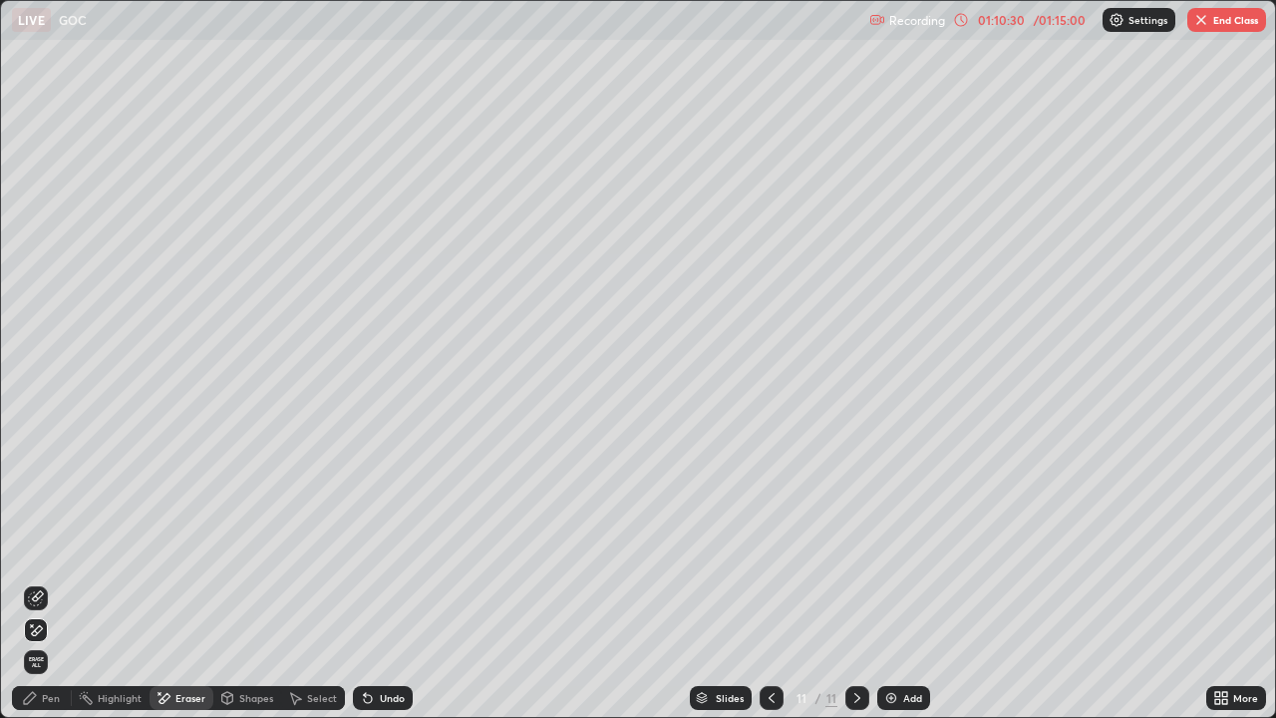
click at [45, 582] on div "Pen" at bounding box center [51, 698] width 18 height 10
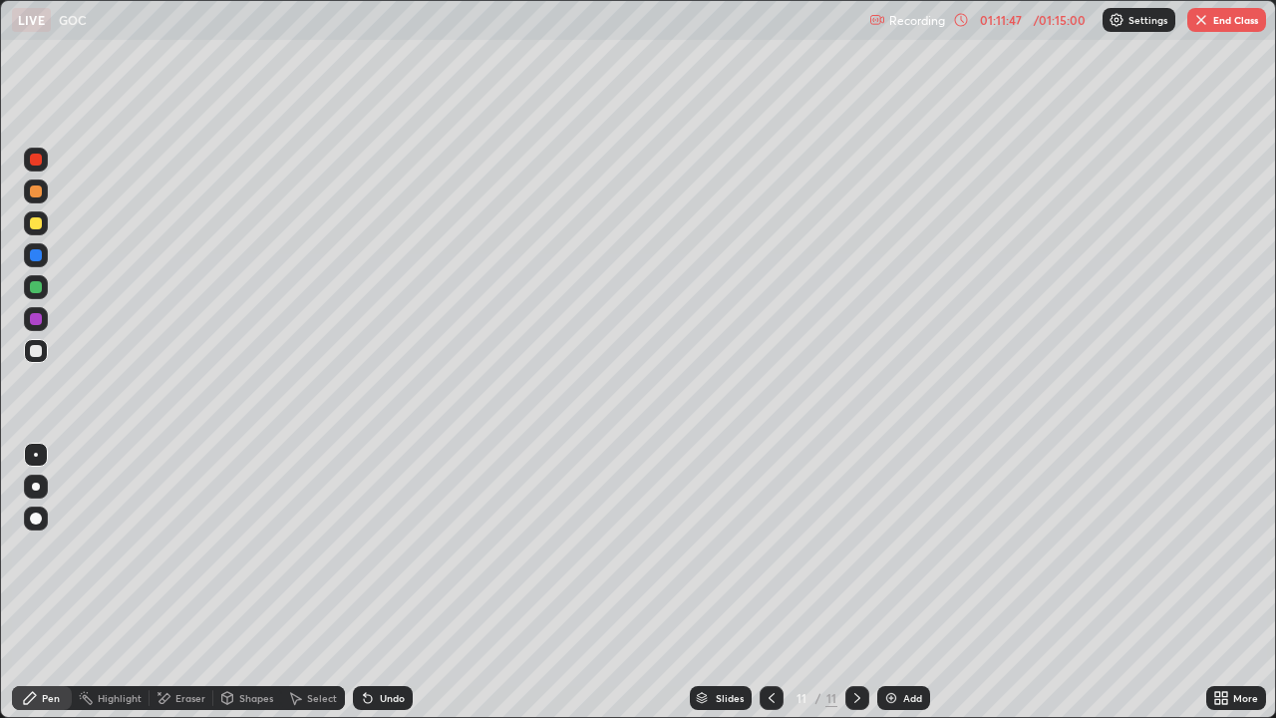
click at [193, 582] on div "Eraser" at bounding box center [182, 698] width 64 height 24
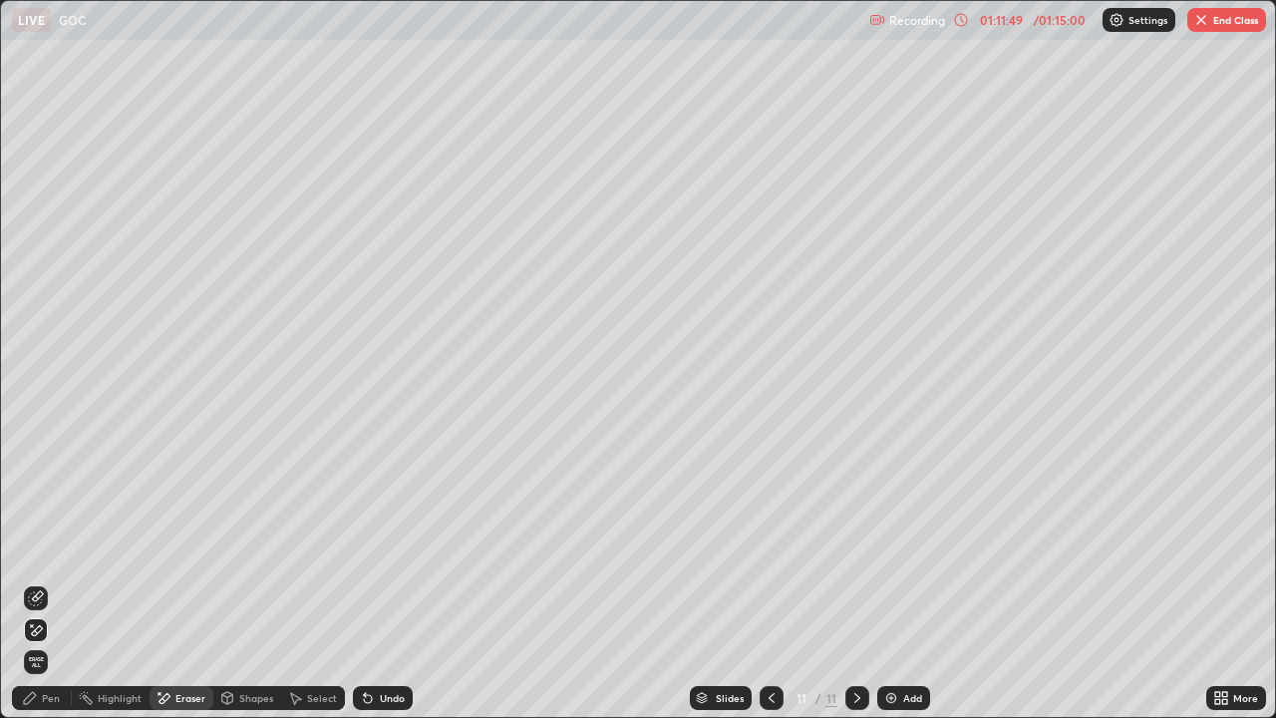
click at [47, 582] on div "Pen" at bounding box center [51, 698] width 18 height 10
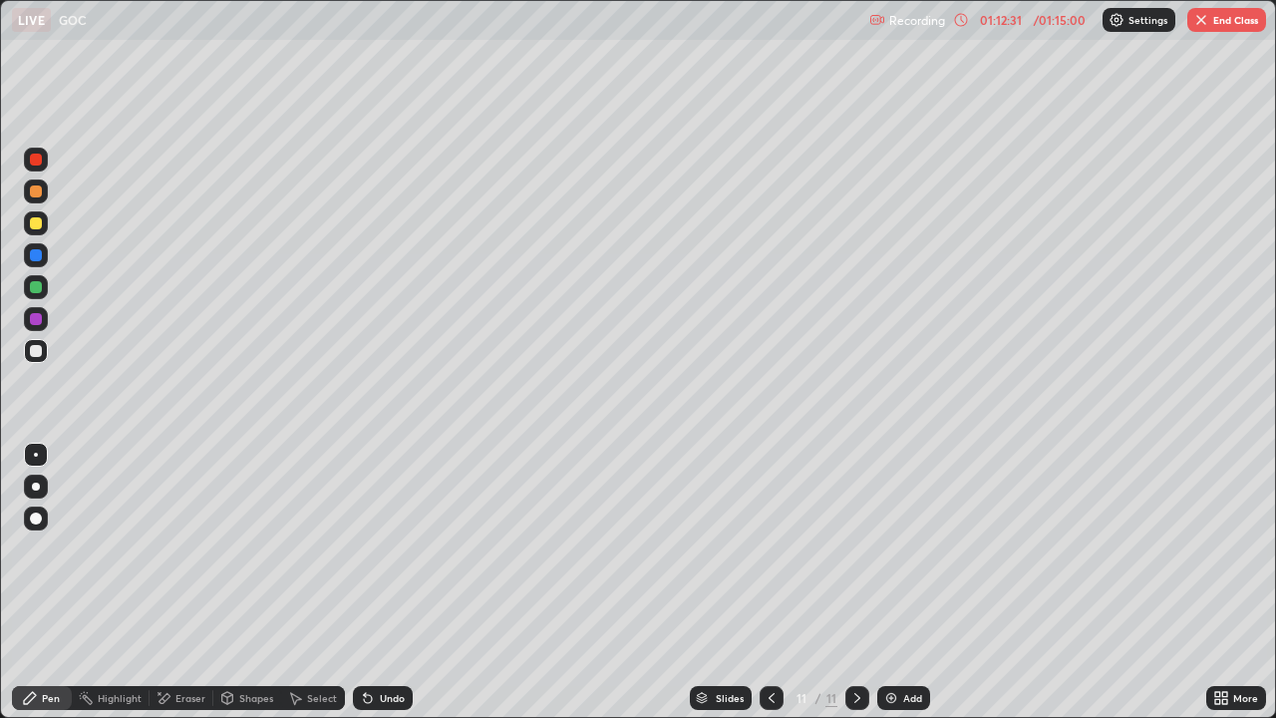
click at [183, 582] on div "Eraser" at bounding box center [190, 698] width 30 height 10
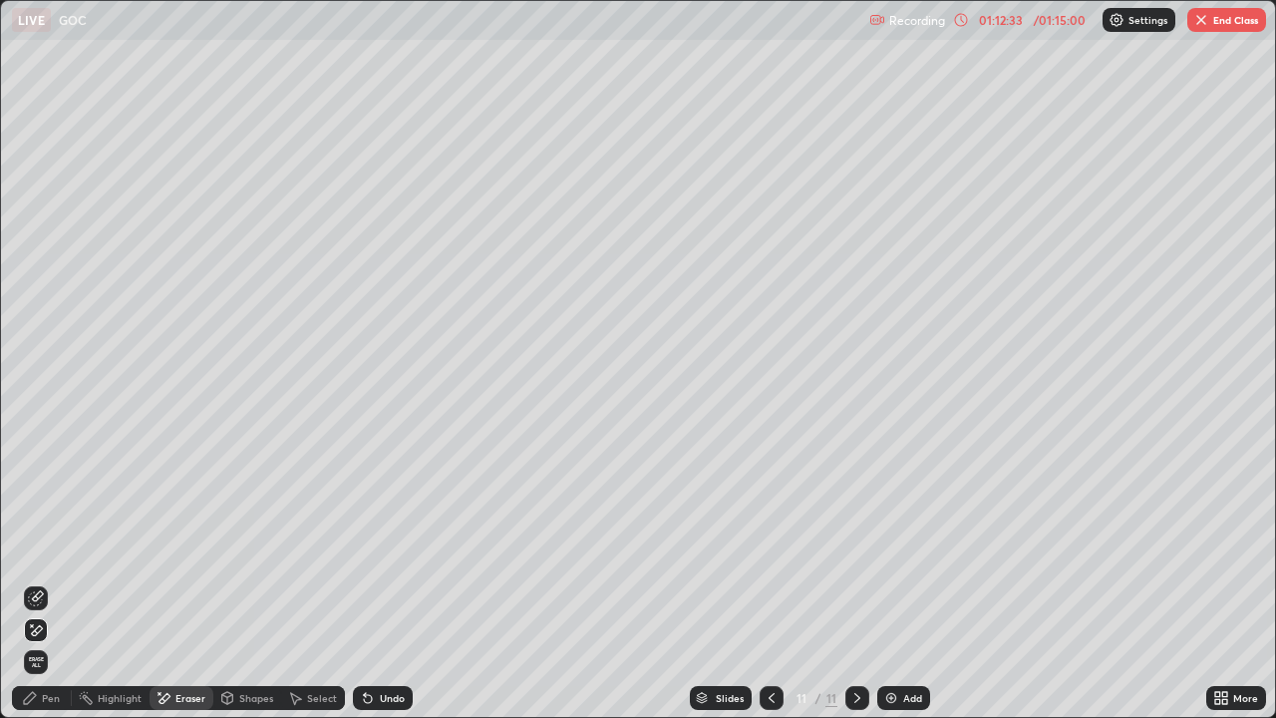
click at [40, 582] on div "Pen" at bounding box center [42, 698] width 60 height 24
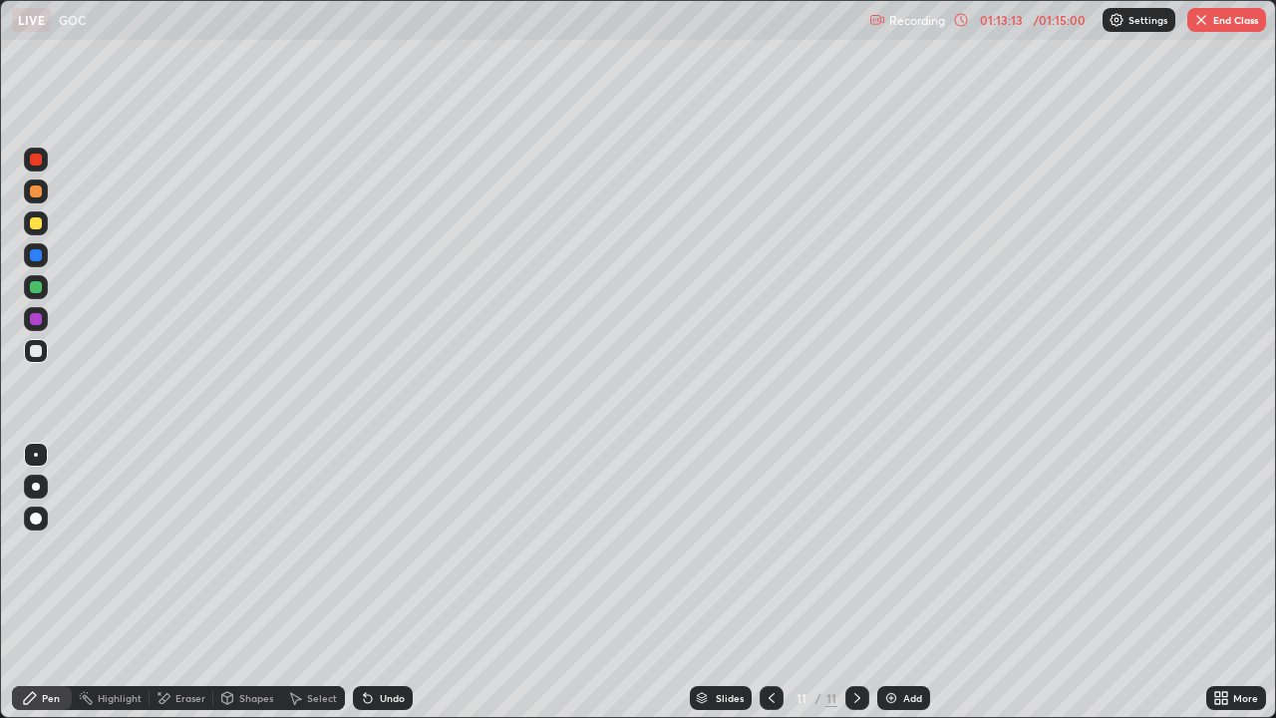
click at [910, 582] on div "Add" at bounding box center [903, 698] width 53 height 24
click at [187, 582] on div "Eraser" at bounding box center [182, 698] width 64 height 24
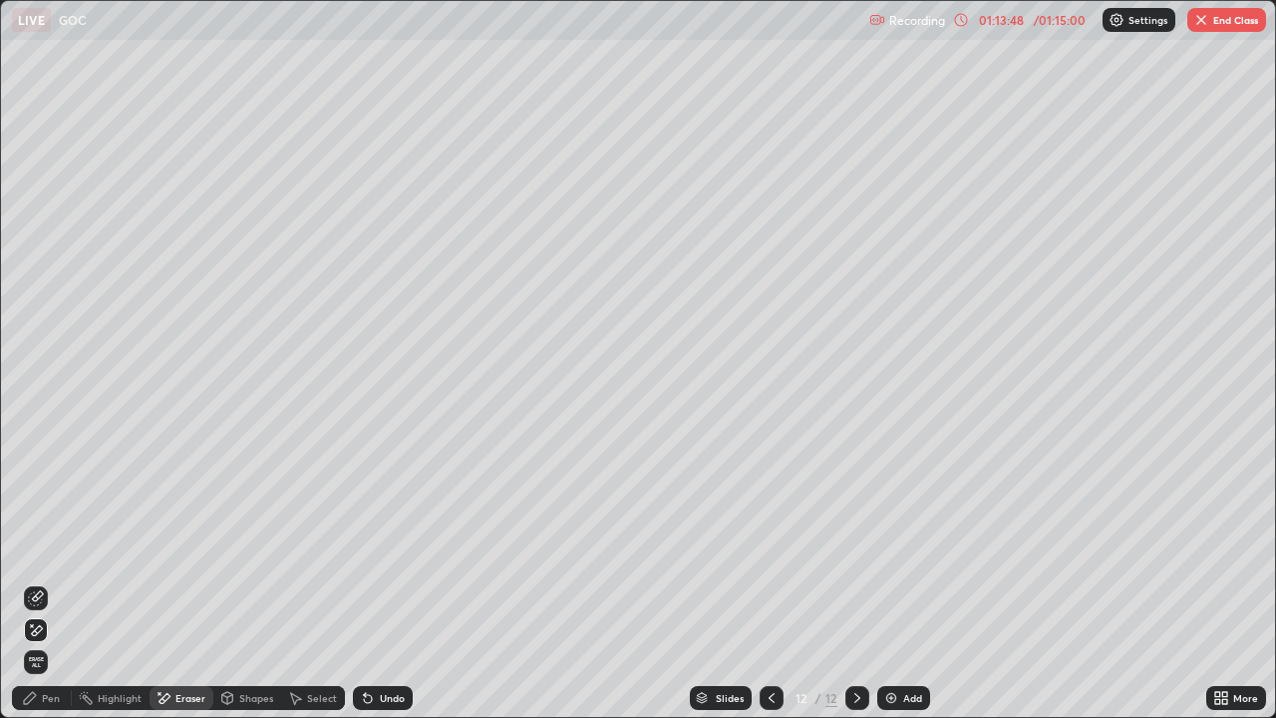
click at [46, 582] on div "Pen" at bounding box center [51, 698] width 18 height 10
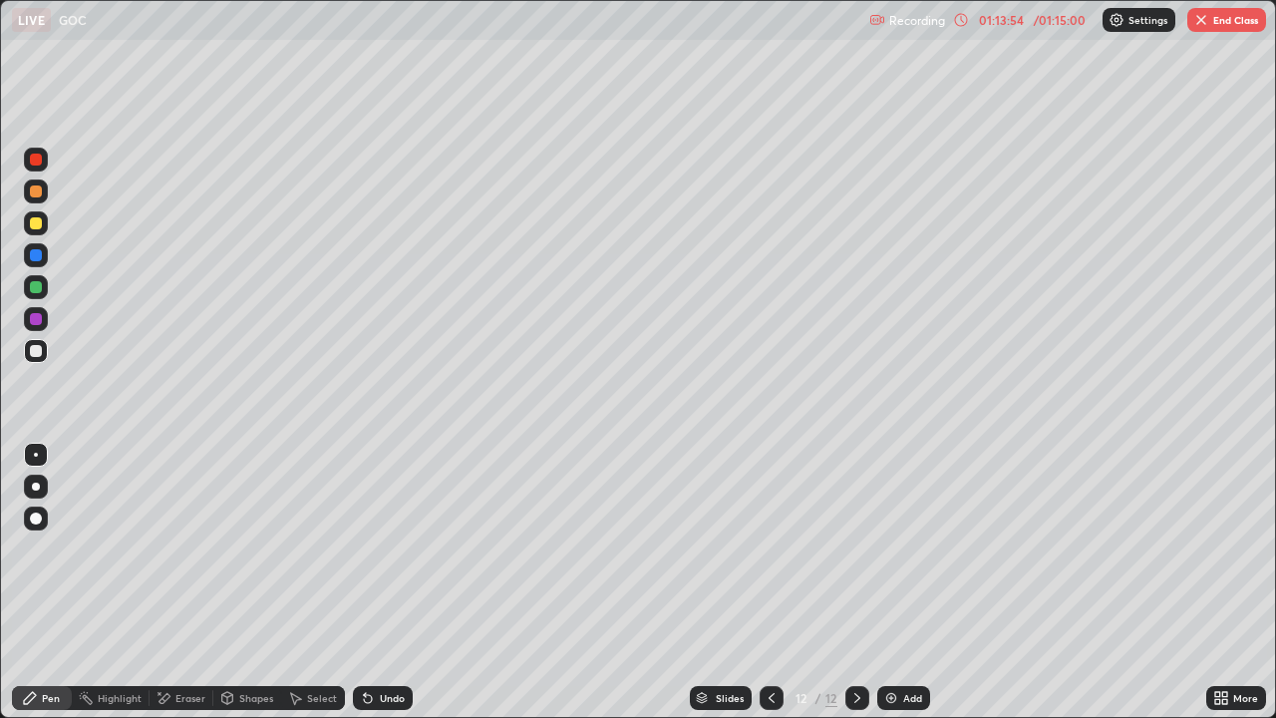
click at [183, 582] on div "Eraser" at bounding box center [190, 698] width 30 height 10
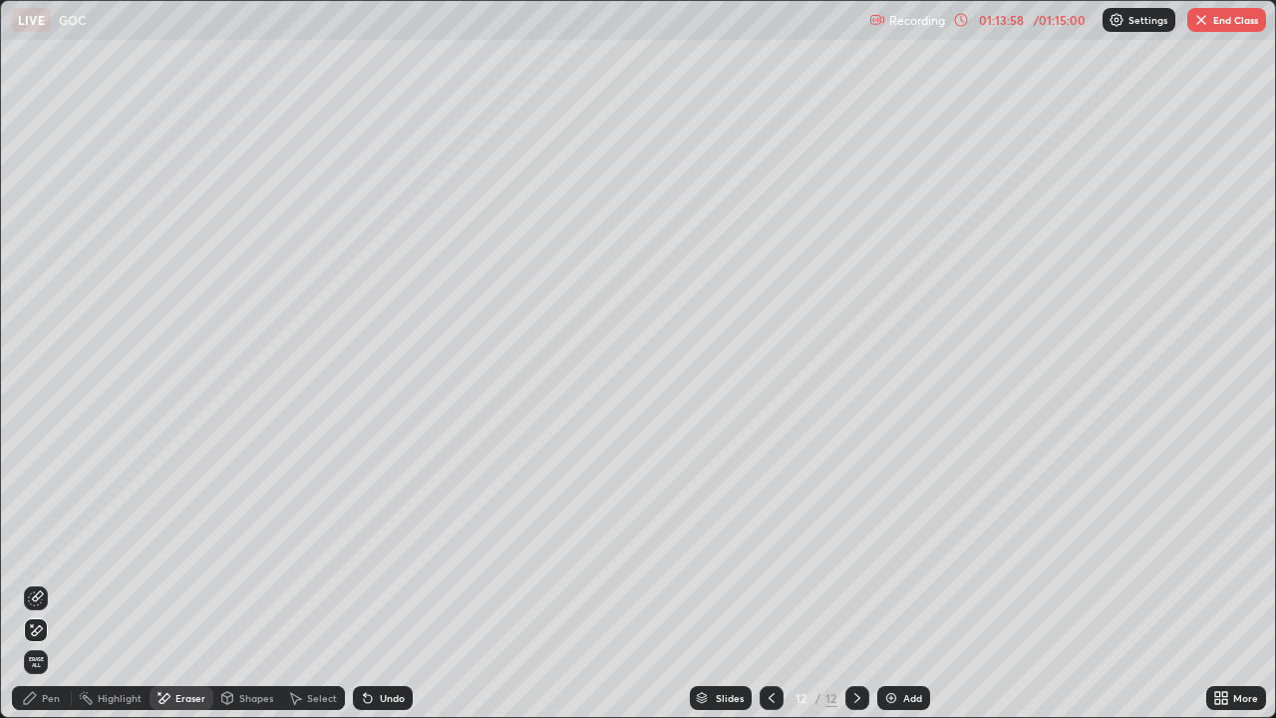
click at [46, 582] on div "Pen" at bounding box center [42, 698] width 60 height 24
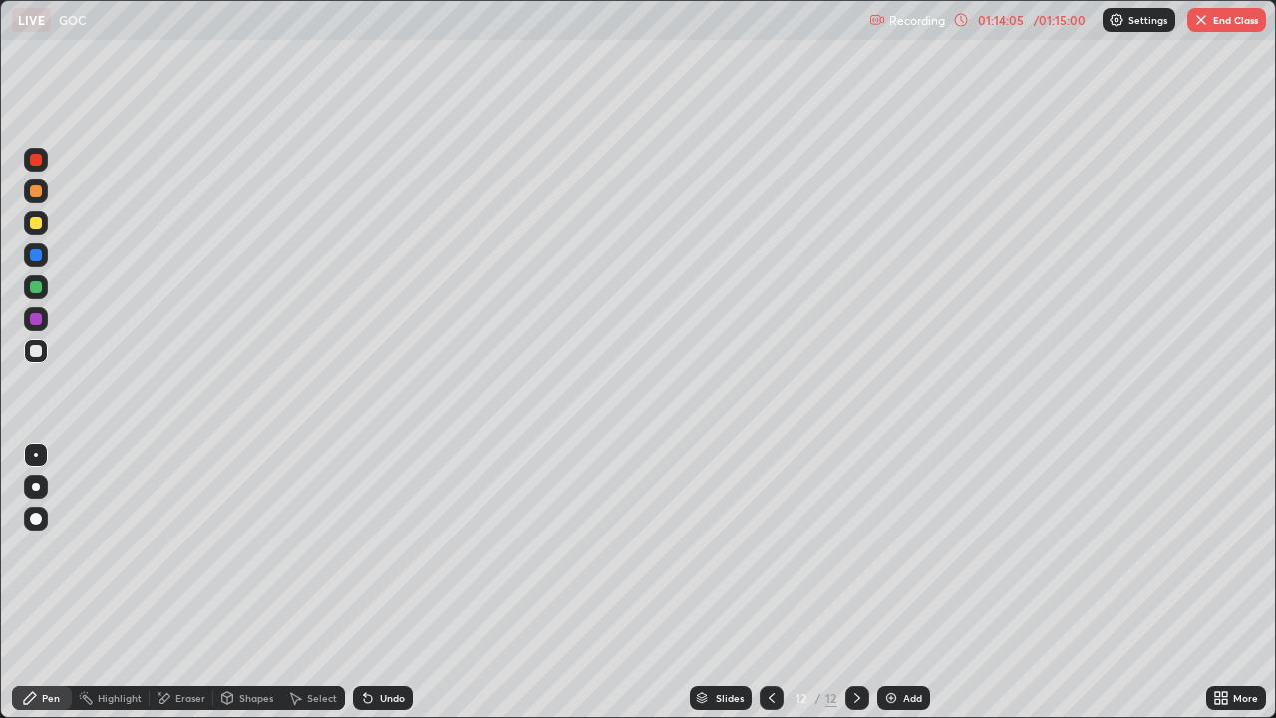
click at [187, 582] on div "Eraser" at bounding box center [190, 698] width 30 height 10
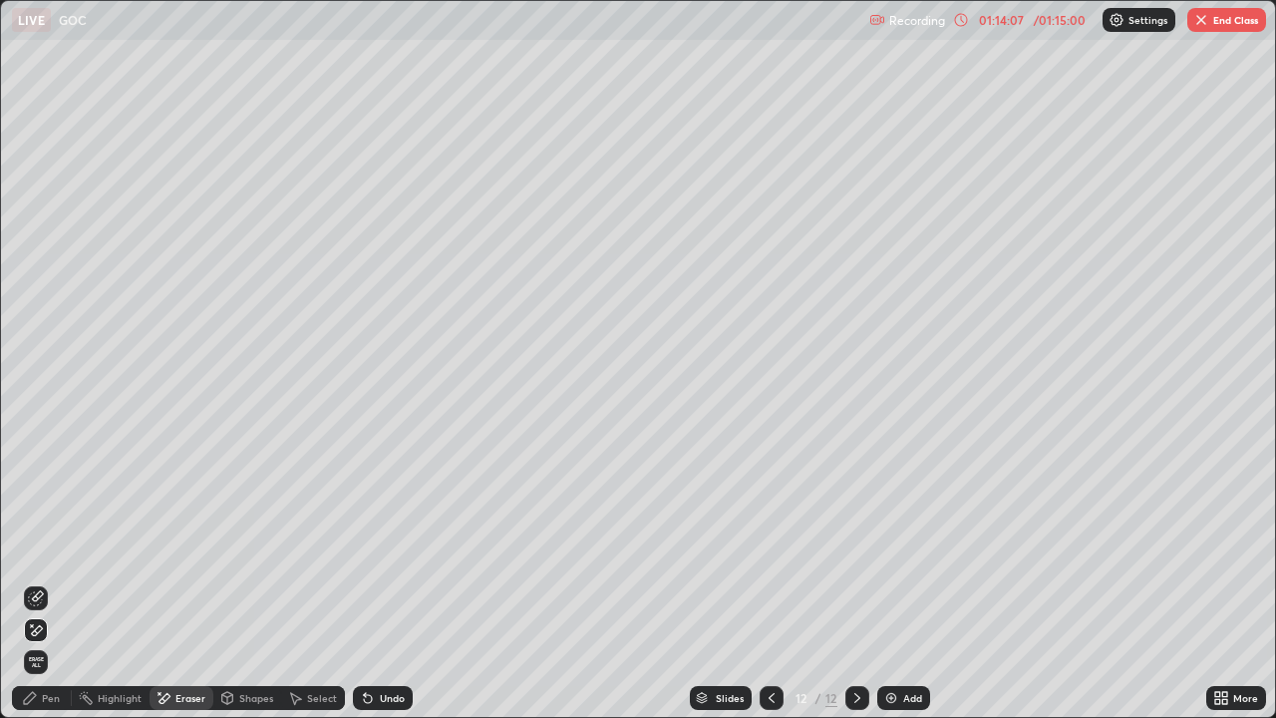
click at [55, 582] on div "Pen" at bounding box center [51, 698] width 18 height 10
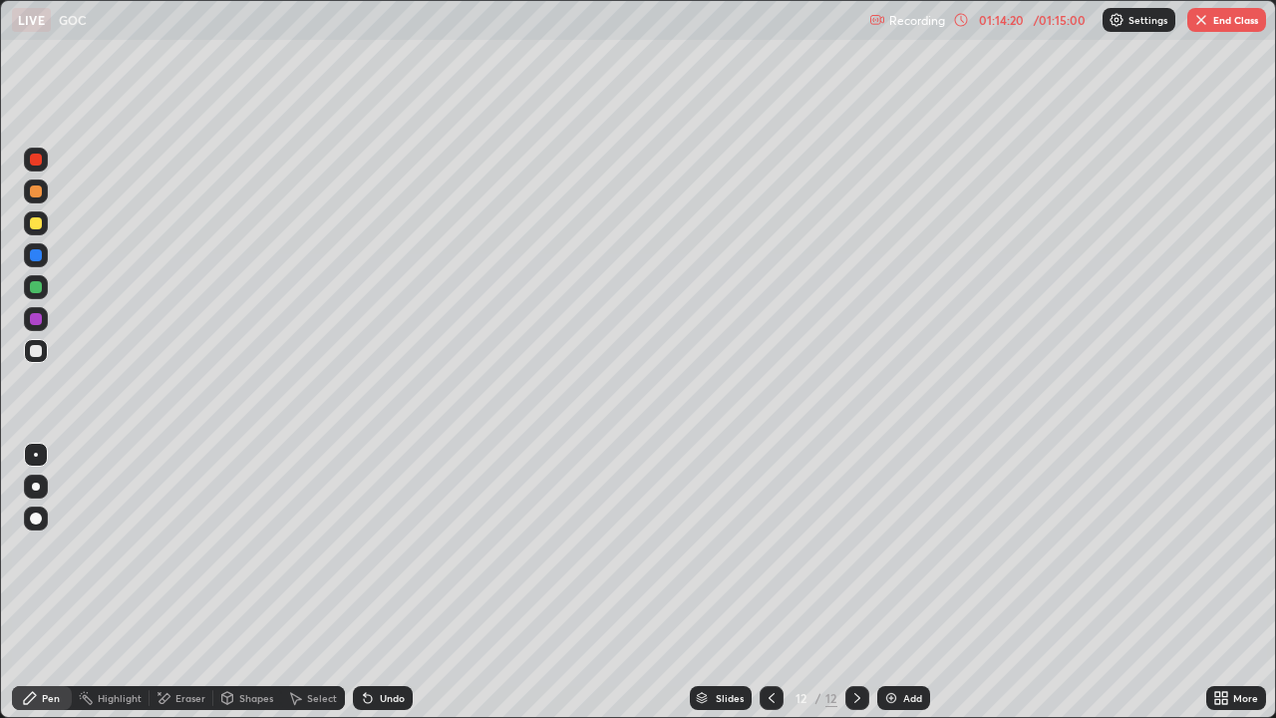
click at [770, 582] on icon at bounding box center [772, 698] width 16 height 16
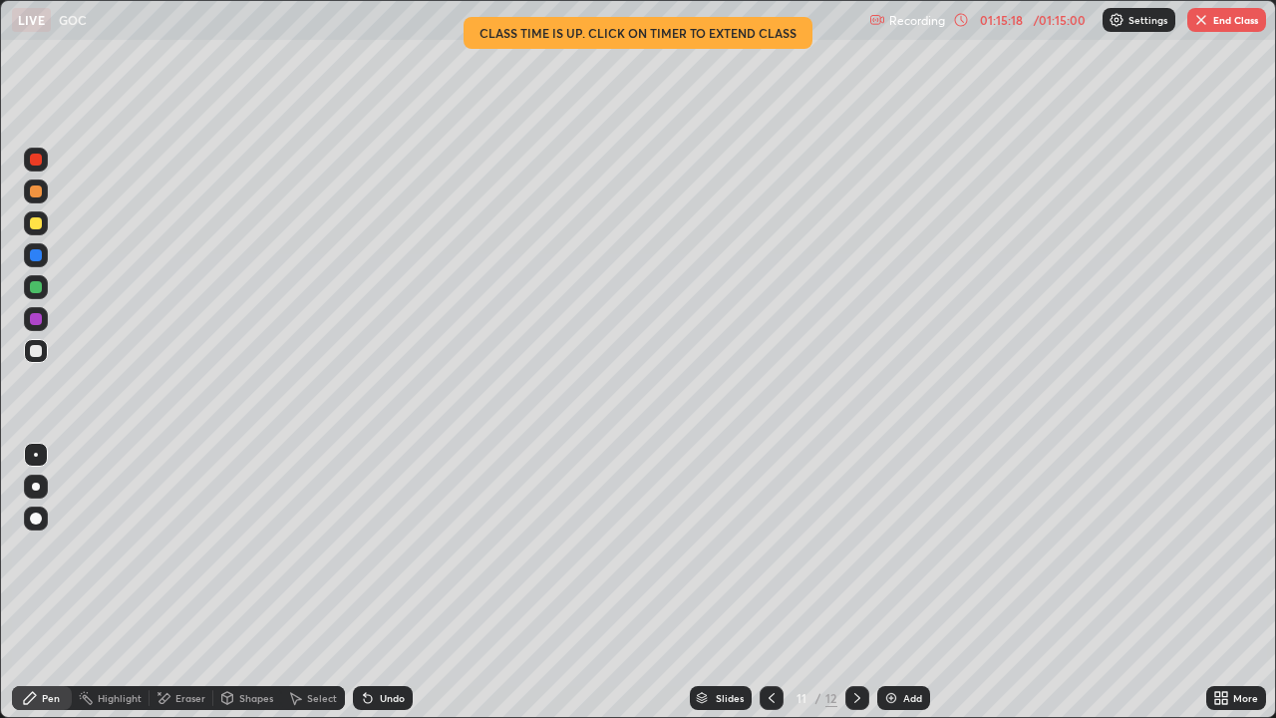
click at [1132, 22] on p "Settings" at bounding box center [1147, 20] width 39 height 10
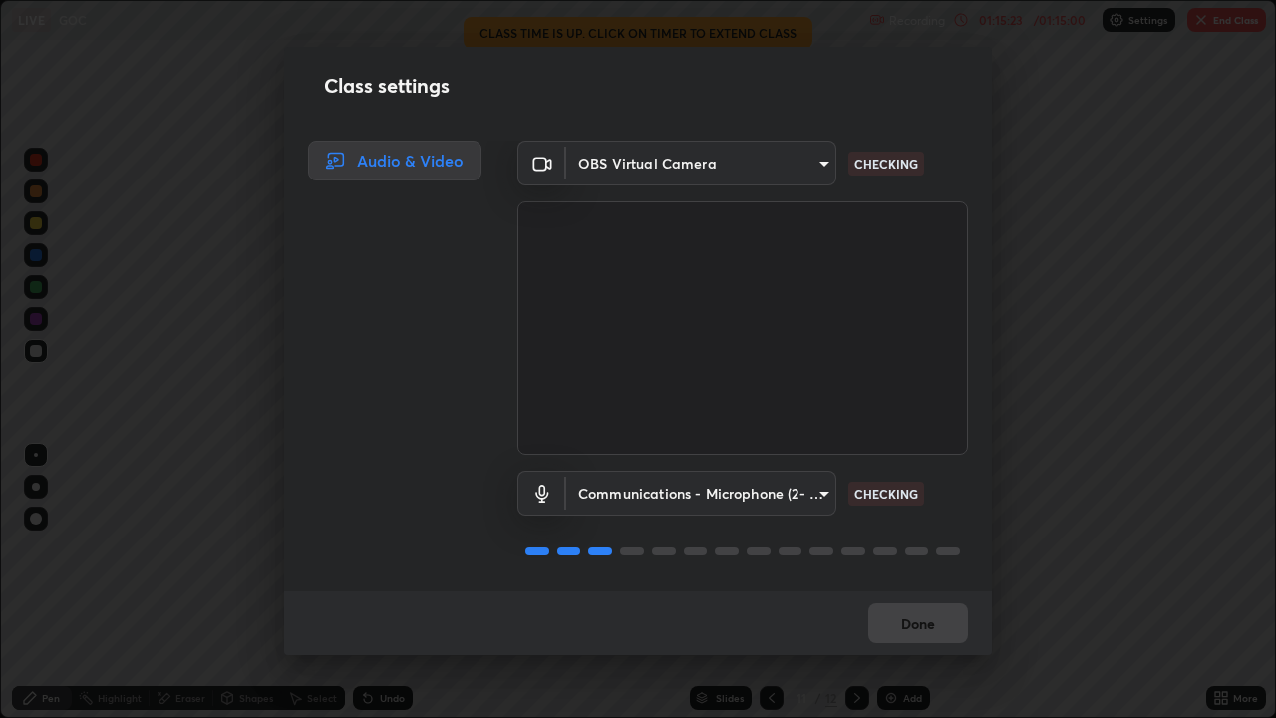
scroll to position [2, 0]
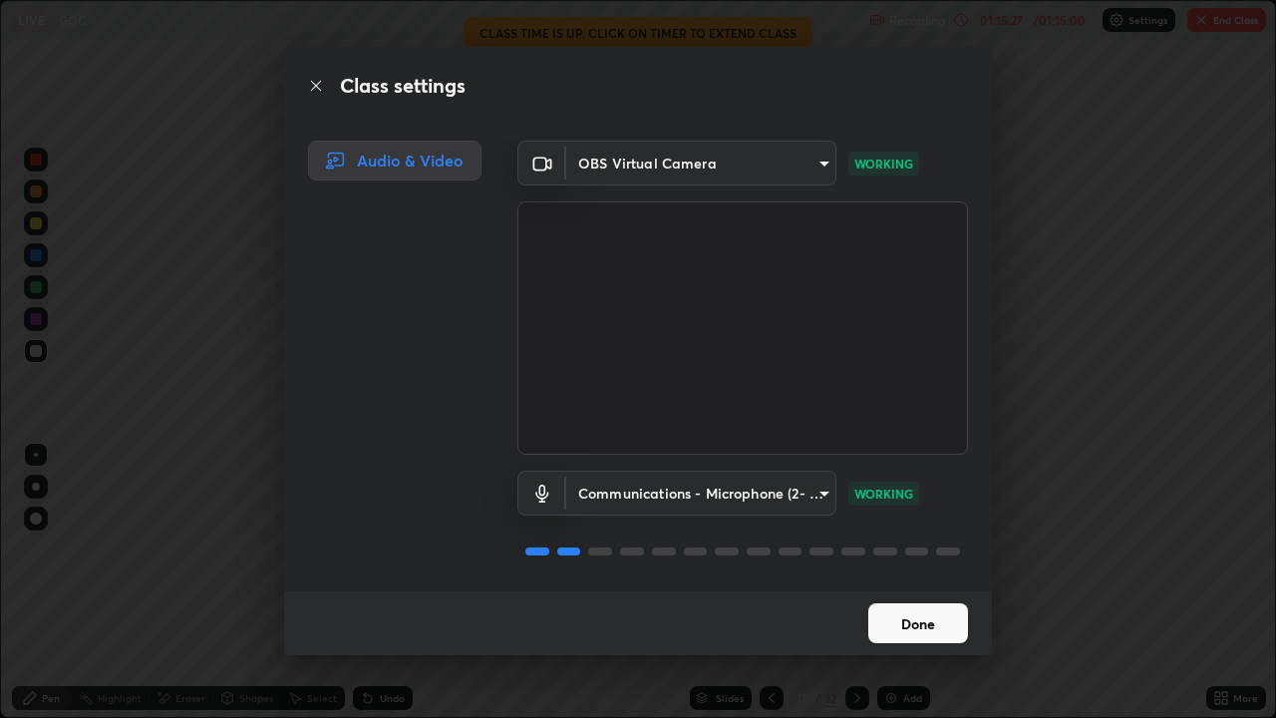
click at [911, 582] on button "Done" at bounding box center [918, 623] width 100 height 40
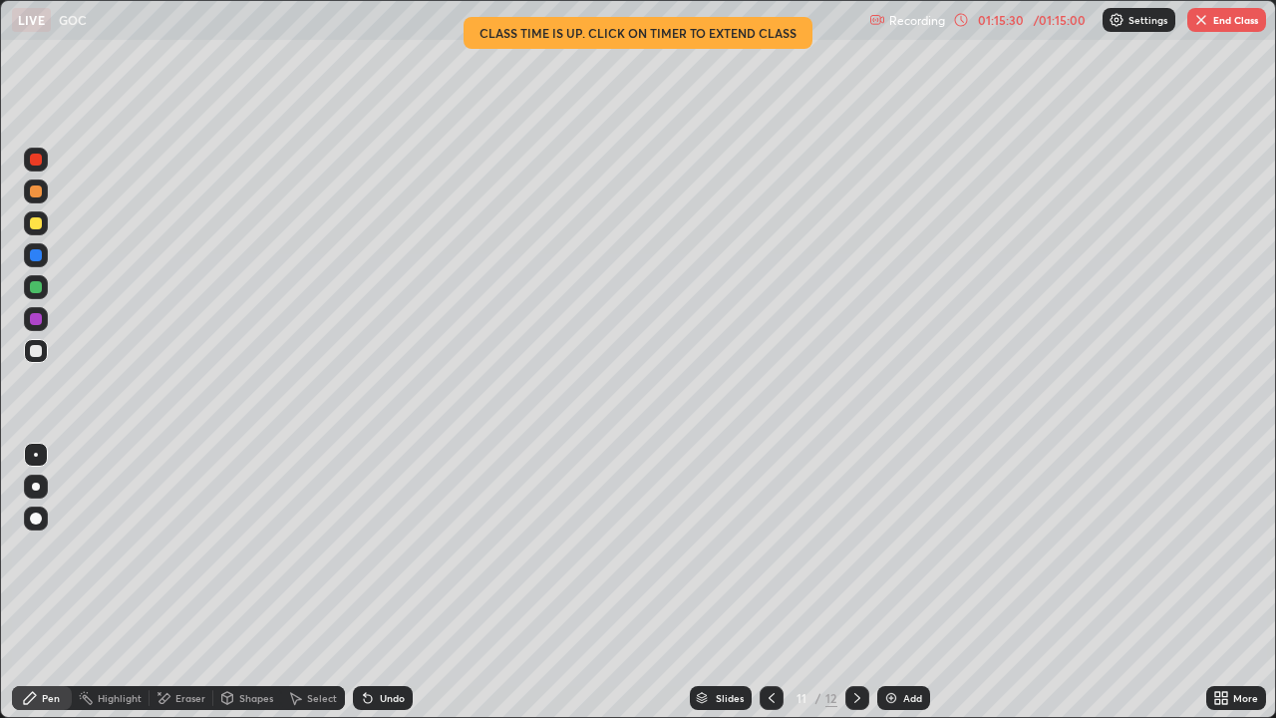
click at [1012, 18] on div "01:15:30" at bounding box center [1001, 20] width 56 height 12
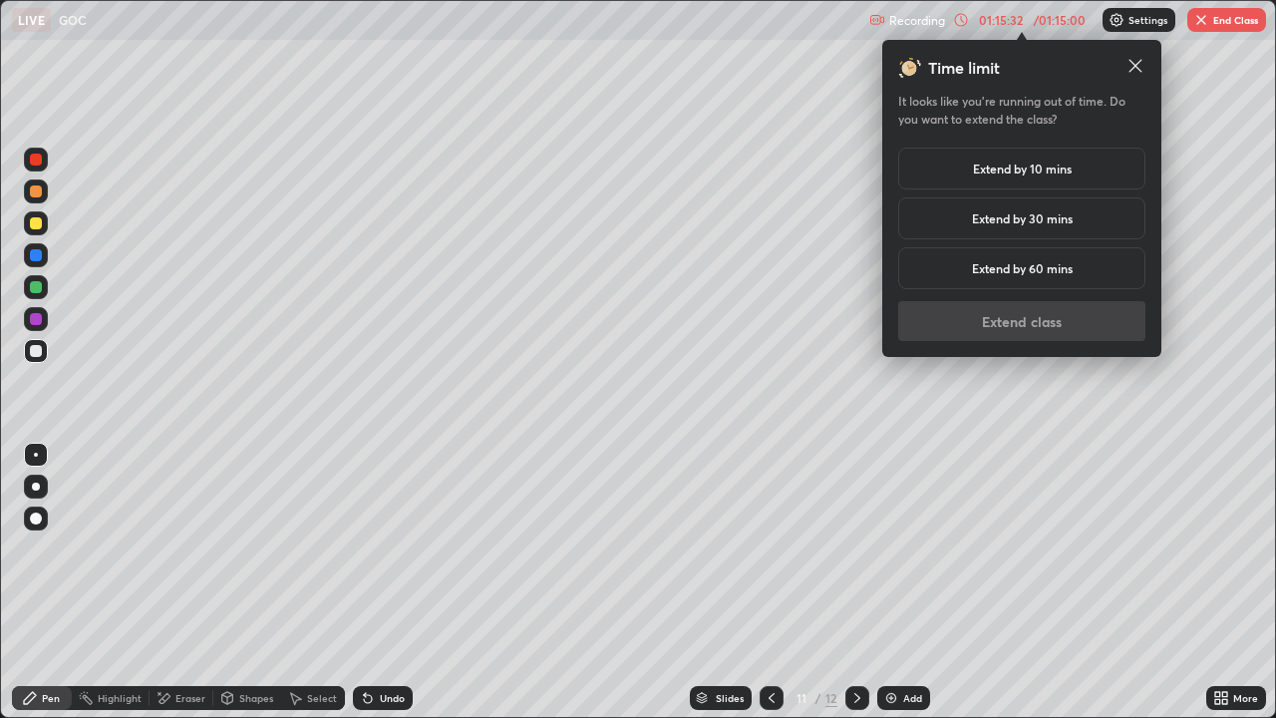
click at [1000, 225] on h5 "Extend by 30 mins" at bounding box center [1022, 218] width 101 height 18
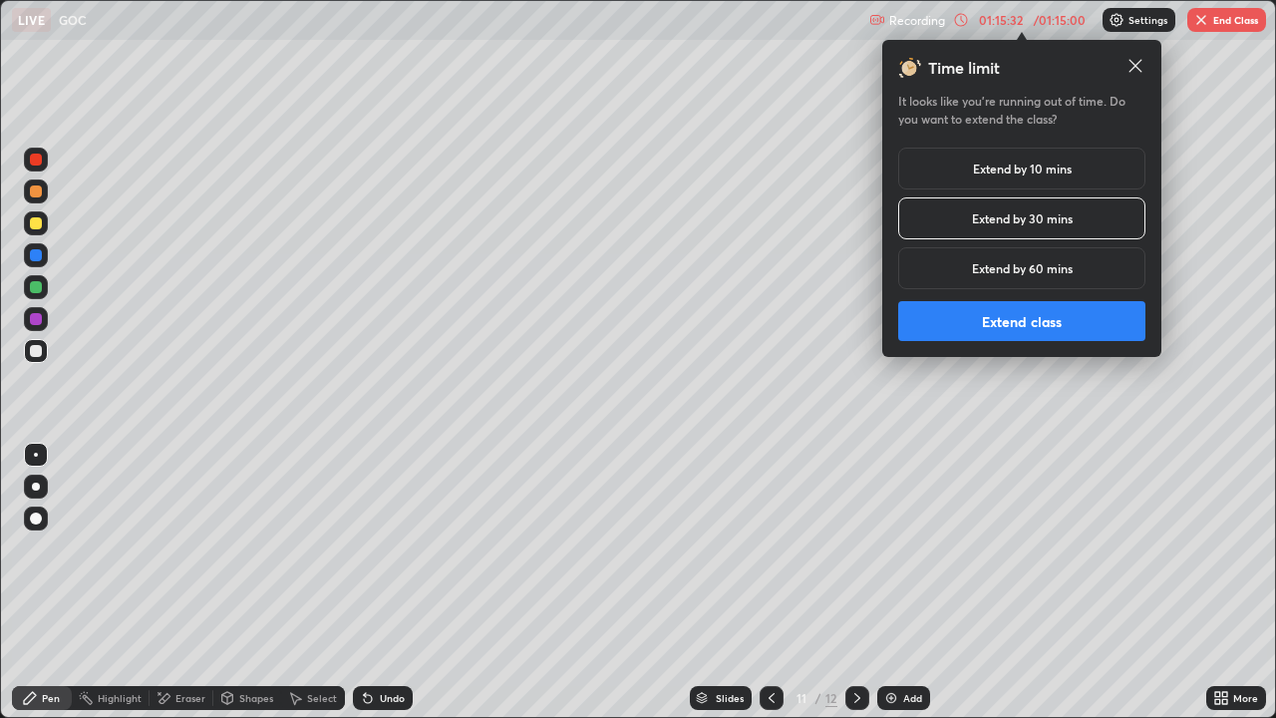
click at [1036, 319] on button "Extend class" at bounding box center [1021, 321] width 247 height 40
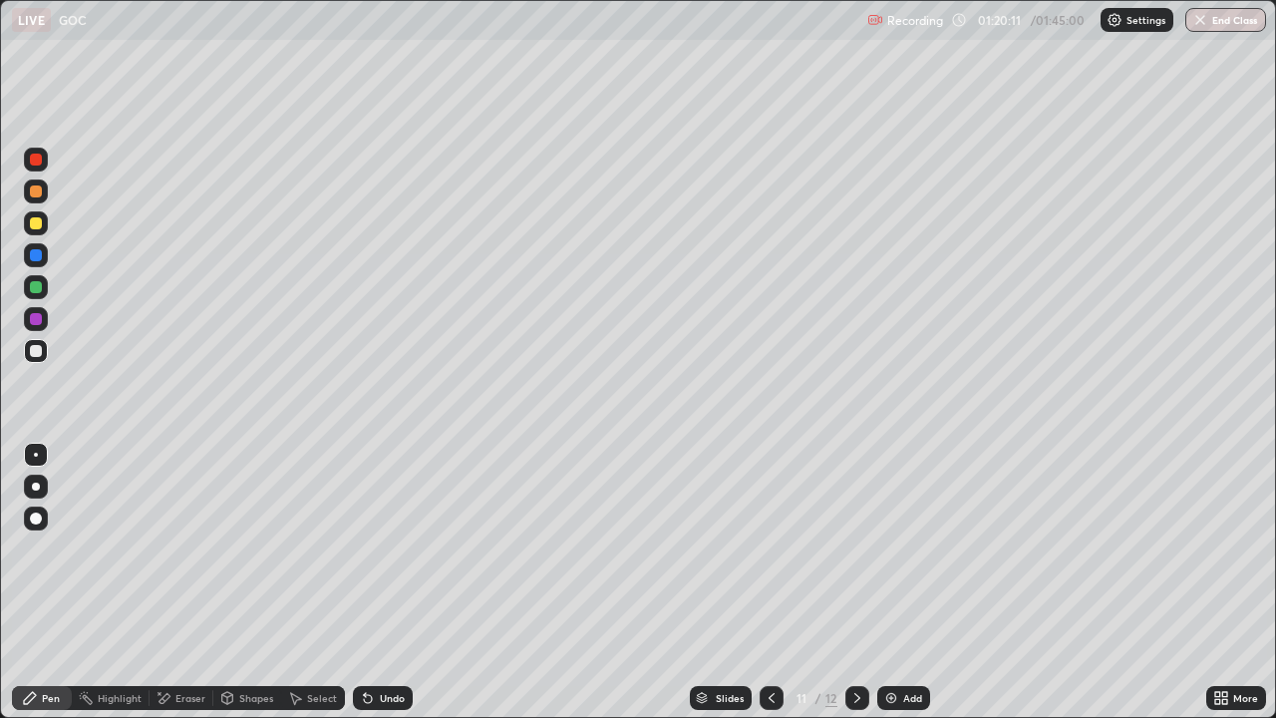
click at [854, 582] on icon at bounding box center [857, 698] width 6 height 10
click at [1226, 19] on button "End Class" at bounding box center [1225, 20] width 81 height 24
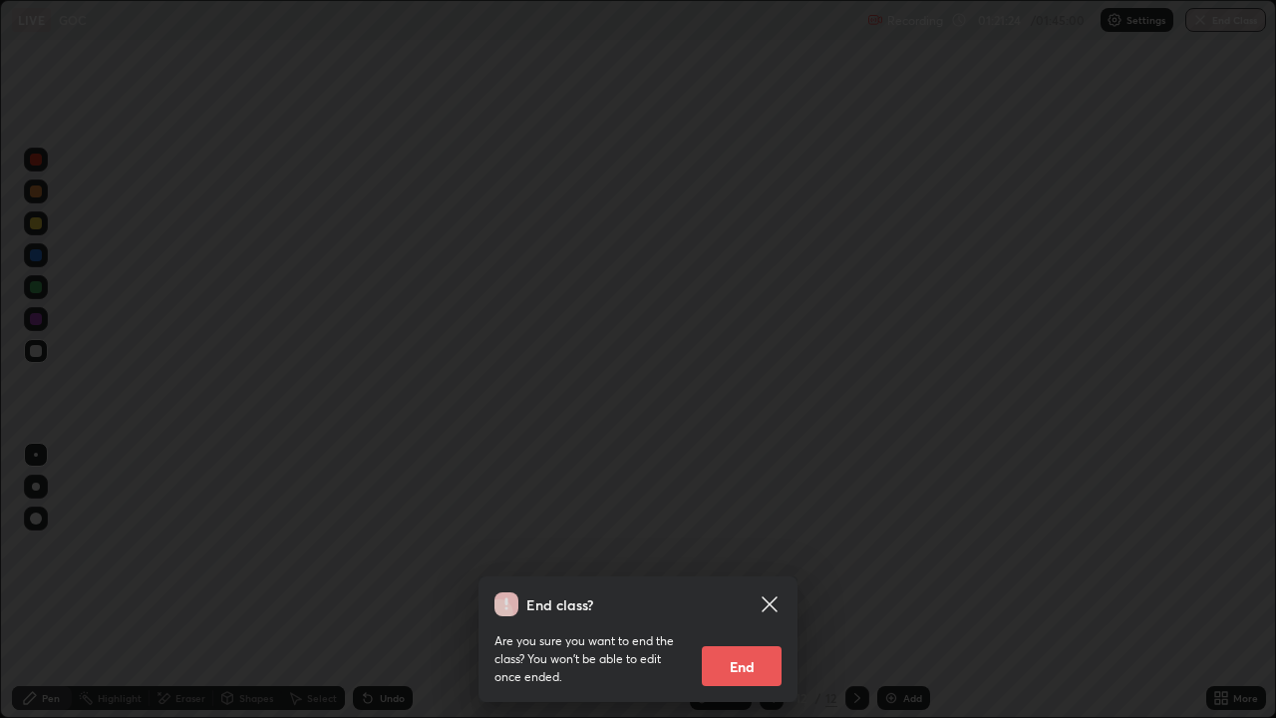
click at [739, 582] on button "End" at bounding box center [742, 666] width 80 height 40
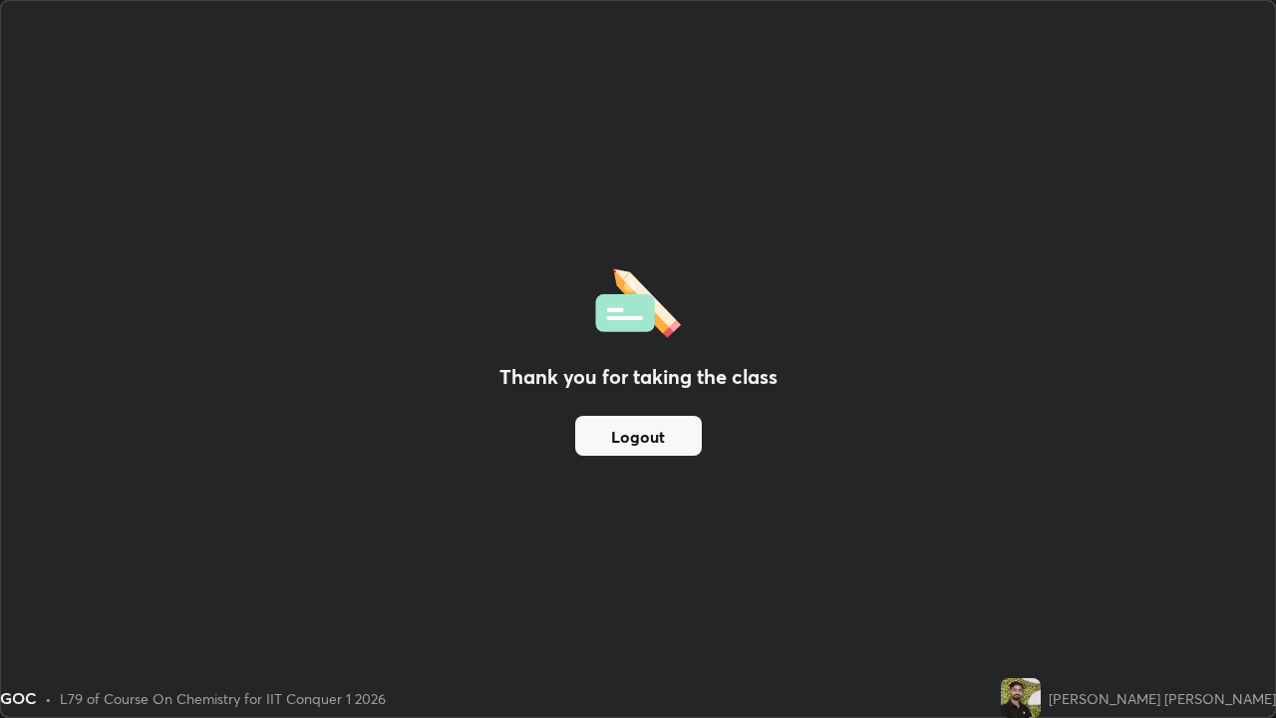
click at [662, 433] on button "Logout" at bounding box center [638, 436] width 127 height 40
